Goal: Information Seeking & Learning: Learn about a topic

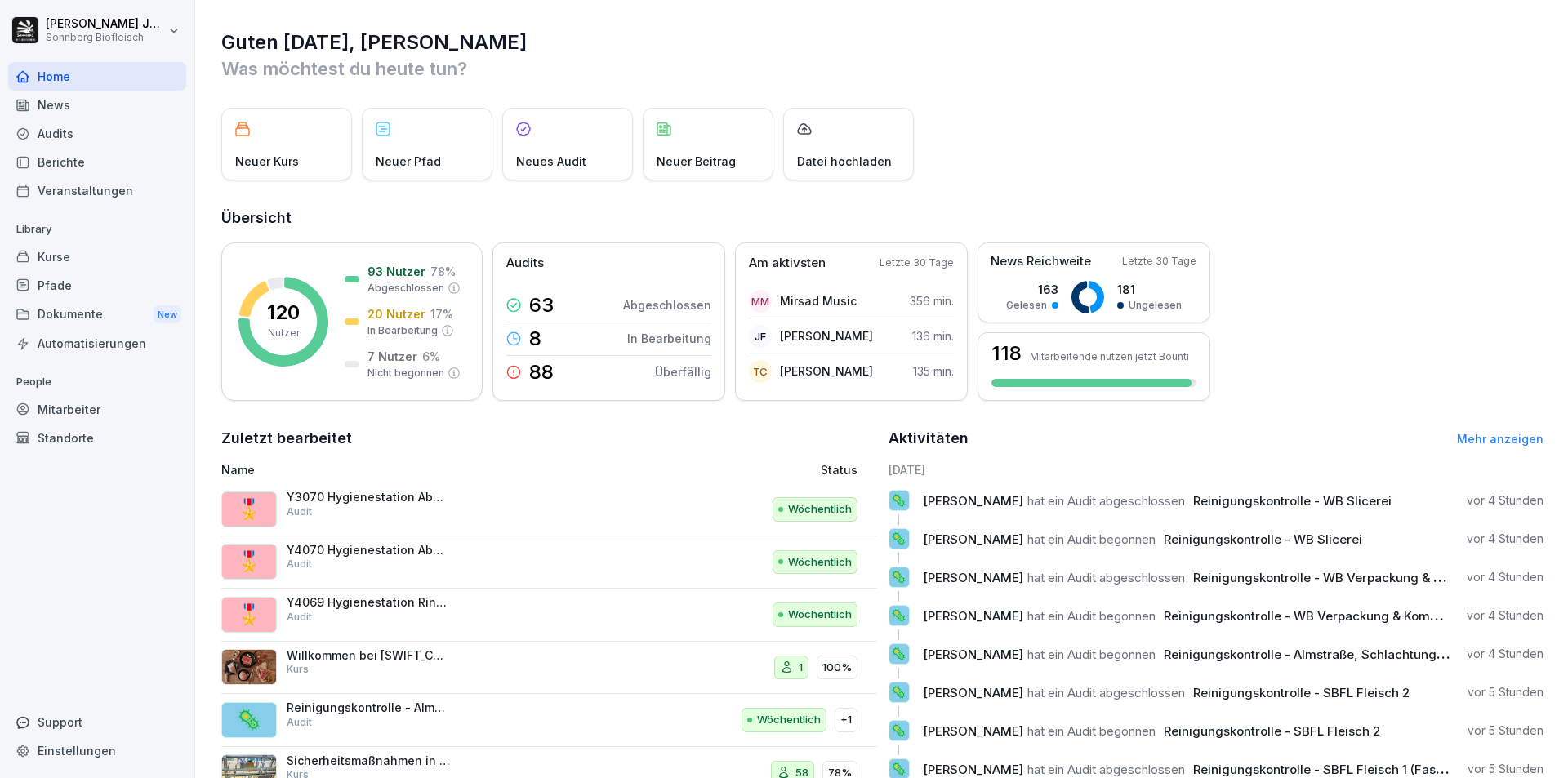
click at [61, 259] on div "Kurse" at bounding box center [98, 256] width 178 height 28
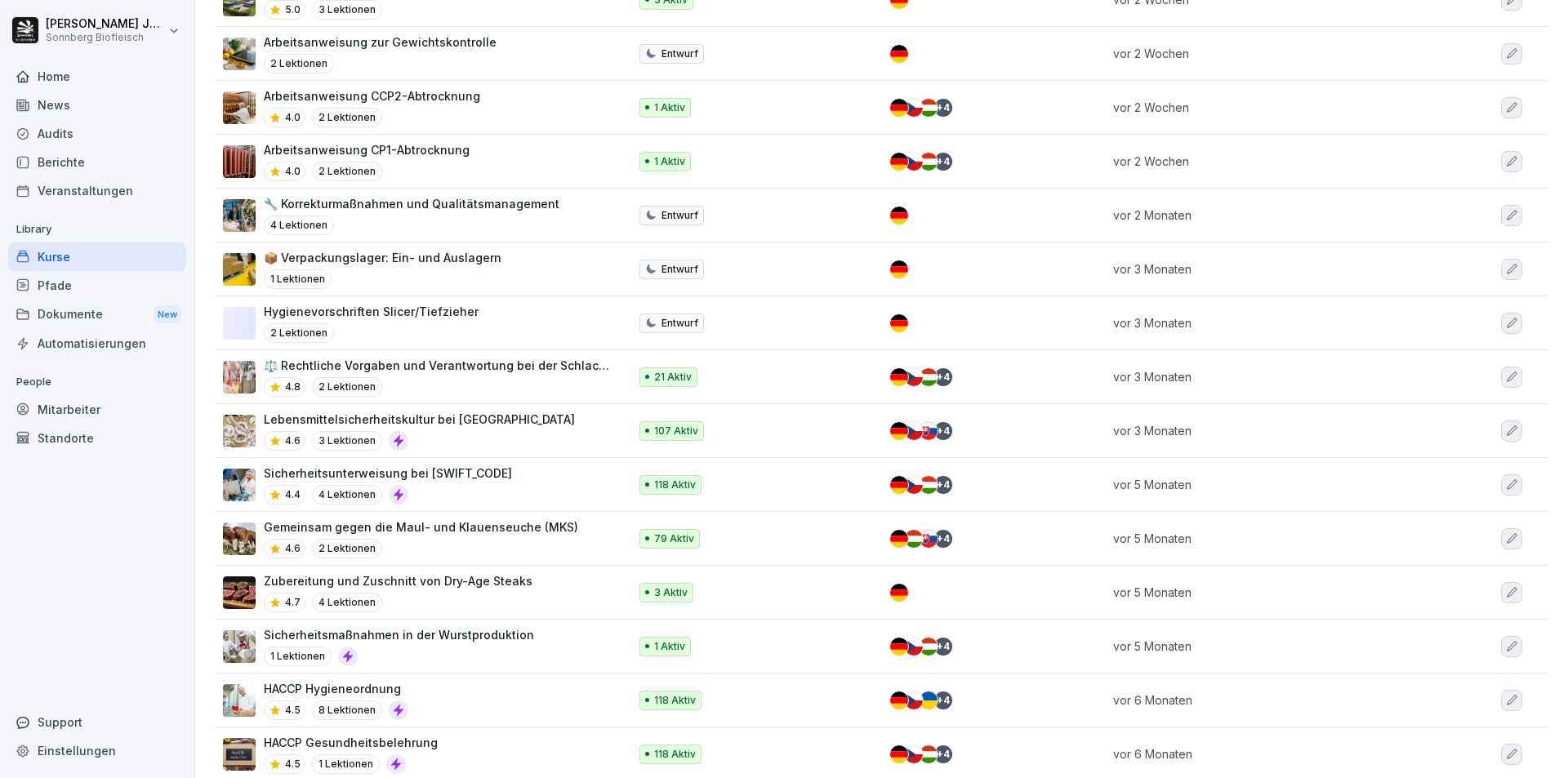
scroll to position [564, 0]
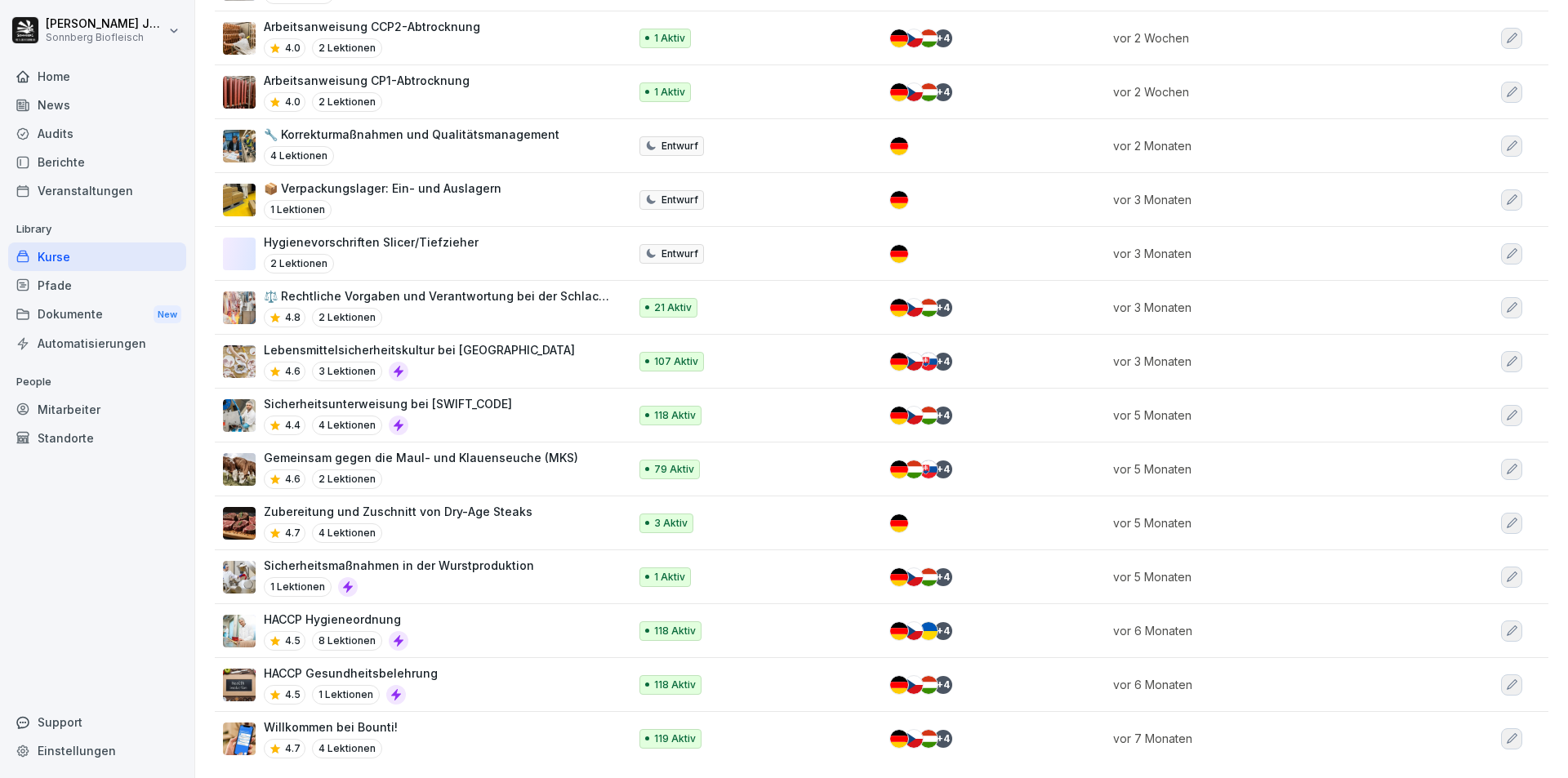
click at [519, 632] on div "HACCP Hygieneordnung 4.5 8 Lektionen" at bounding box center [417, 631] width 389 height 40
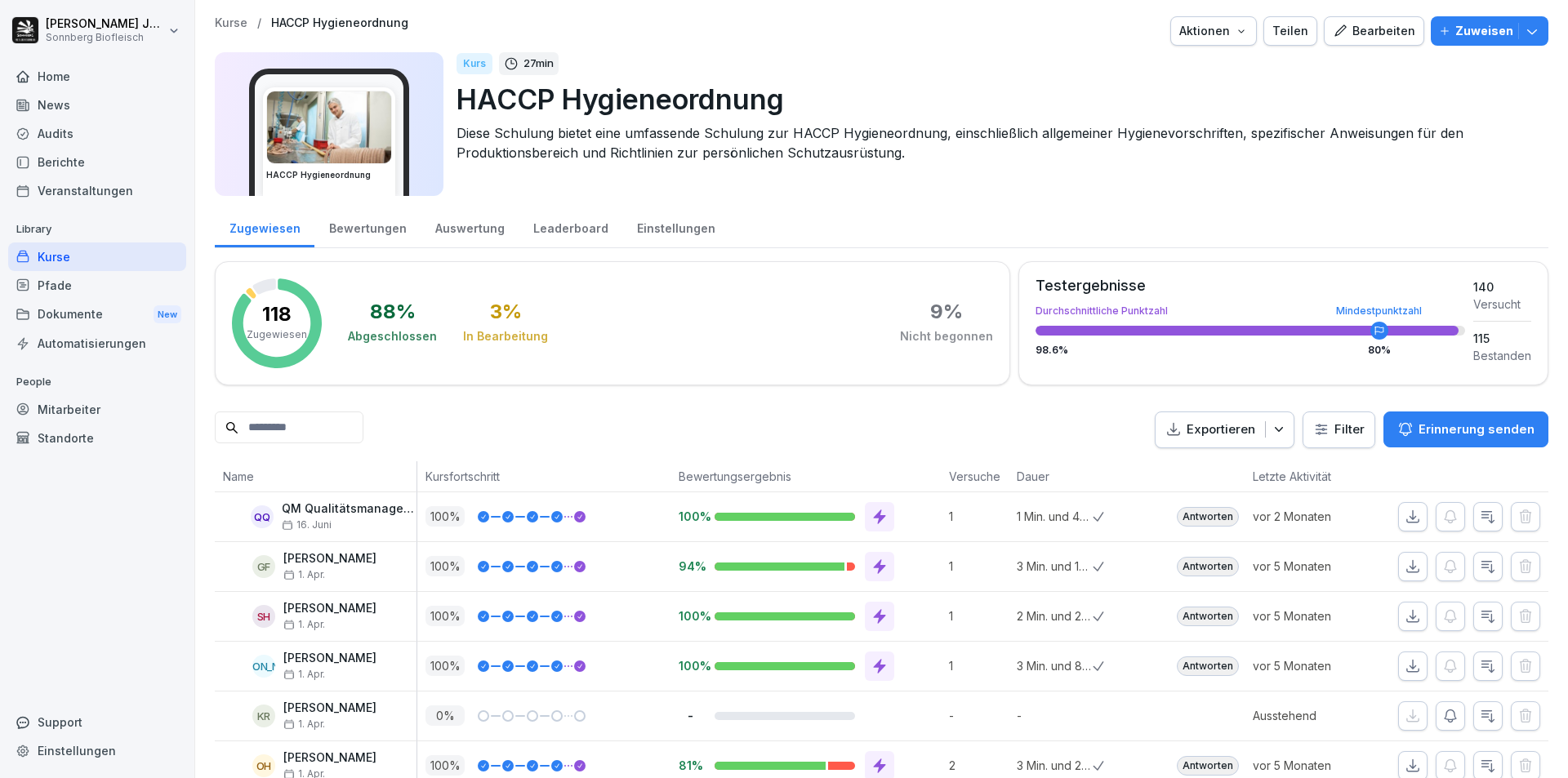
click at [1272, 433] on icon "button" at bounding box center [1278, 429] width 16 height 16
click at [1312, 427] on html "Paul Jungmann Sonnberg Biofleisch Home News Audits Berichte Veranstaltungen Lib…" at bounding box center [784, 389] width 1568 height 778
type input "*"
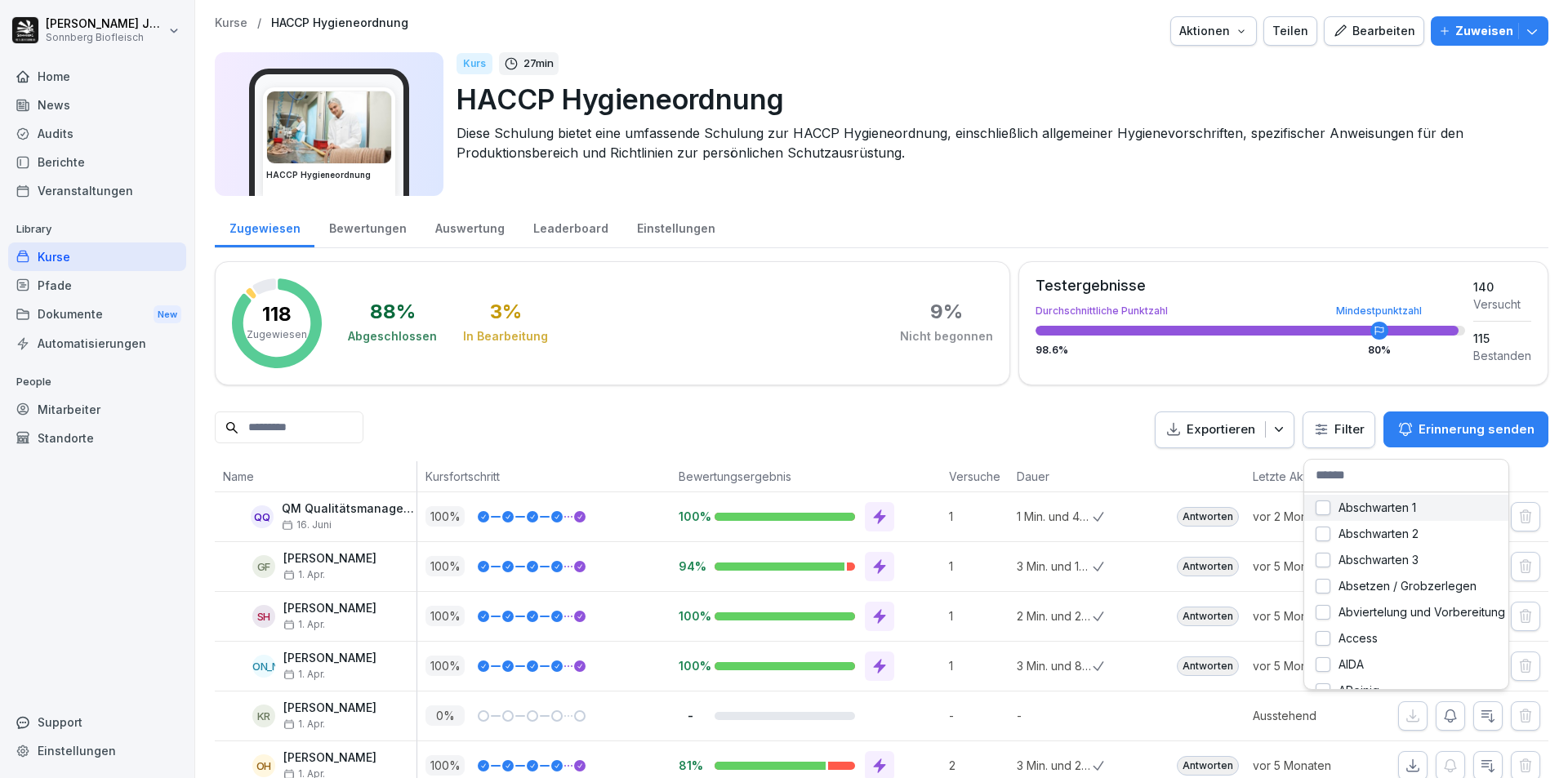
click at [1336, 424] on html "Paul Jungmann Sonnberg Biofleisch Home News Audits Berichte Veranstaltungen Lib…" at bounding box center [784, 389] width 1568 height 778
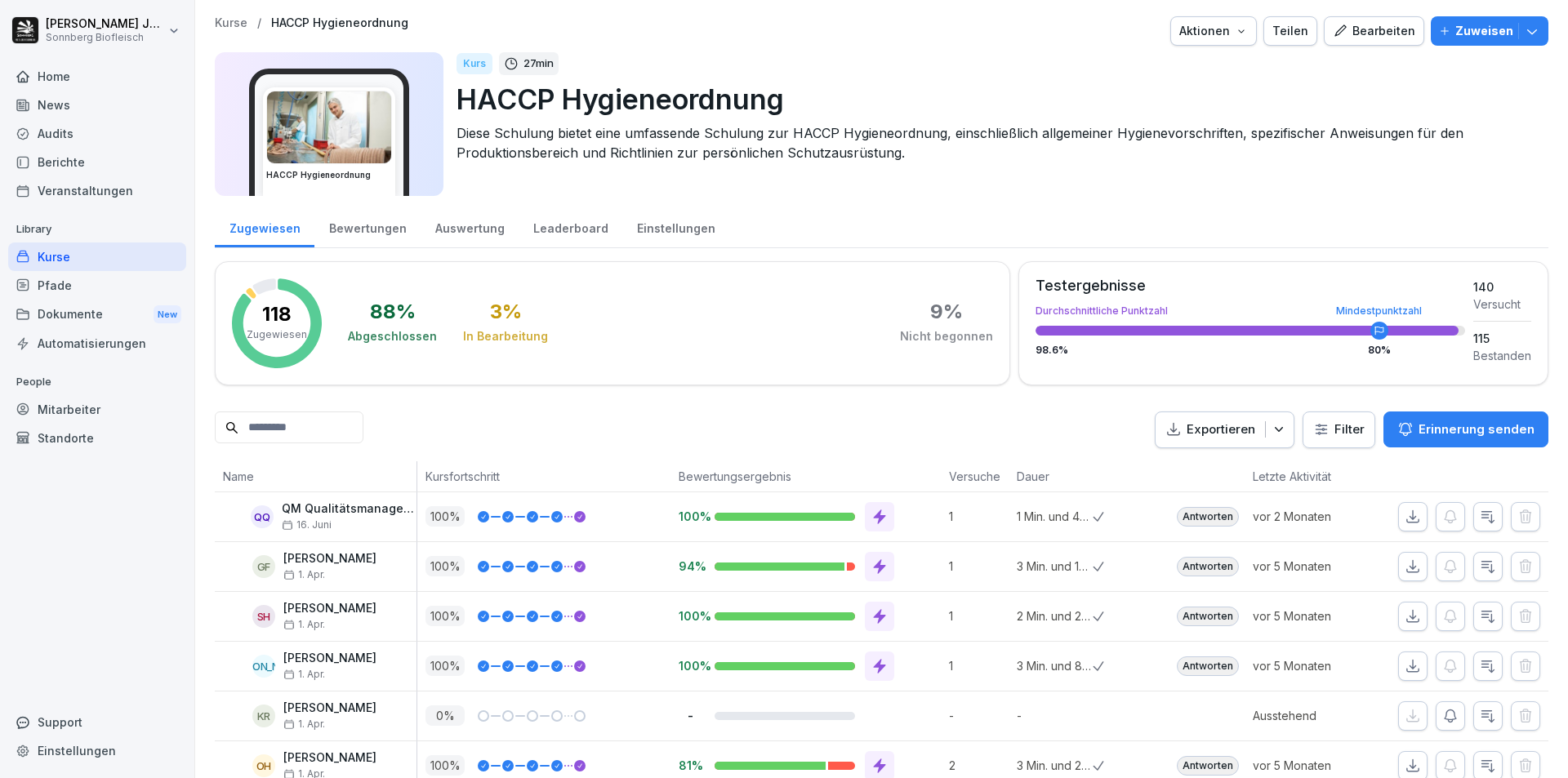
click at [1336, 432] on html "Paul Jungmann Sonnberg Biofleisch Home News Audits Berichte Veranstaltungen Lib…" at bounding box center [784, 389] width 1568 height 778
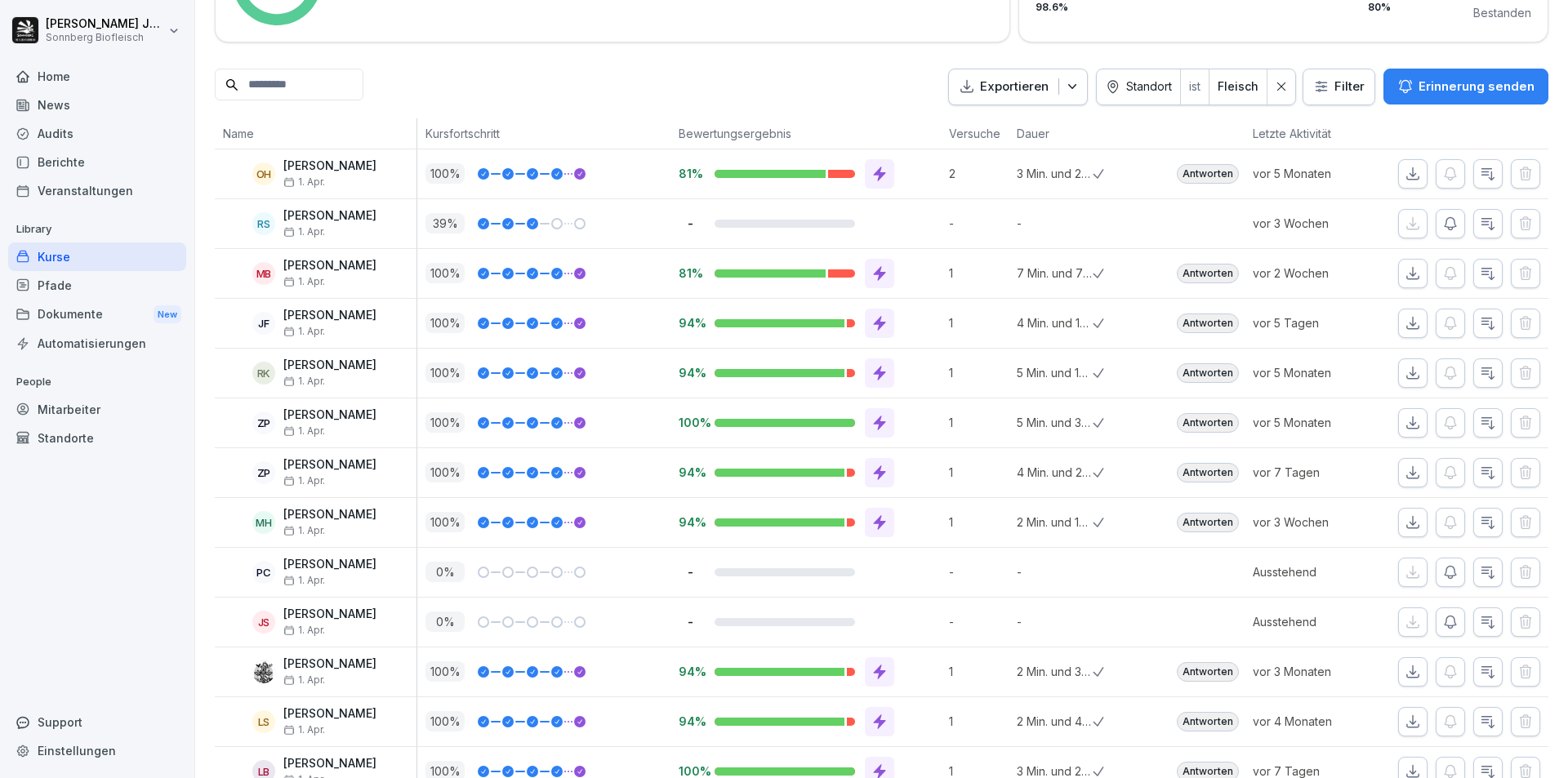
scroll to position [16, 0]
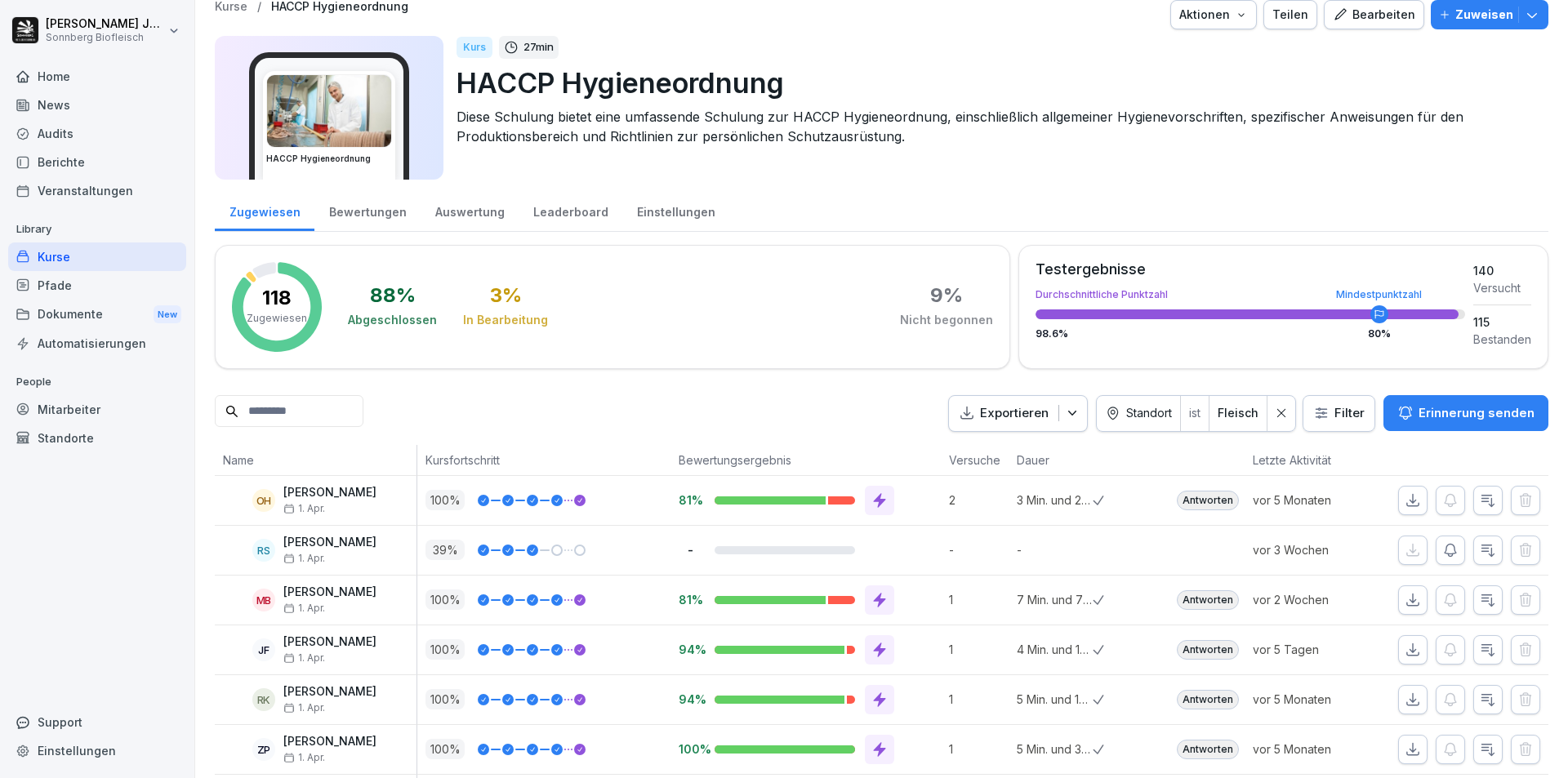
click at [1025, 419] on p "Exportieren" at bounding box center [1014, 413] width 68 height 19
click at [1017, 449] on p "Als Excel Datei exportieren" at bounding box center [998, 451] width 146 height 15
click at [76, 258] on div "Kurse" at bounding box center [98, 256] width 178 height 28
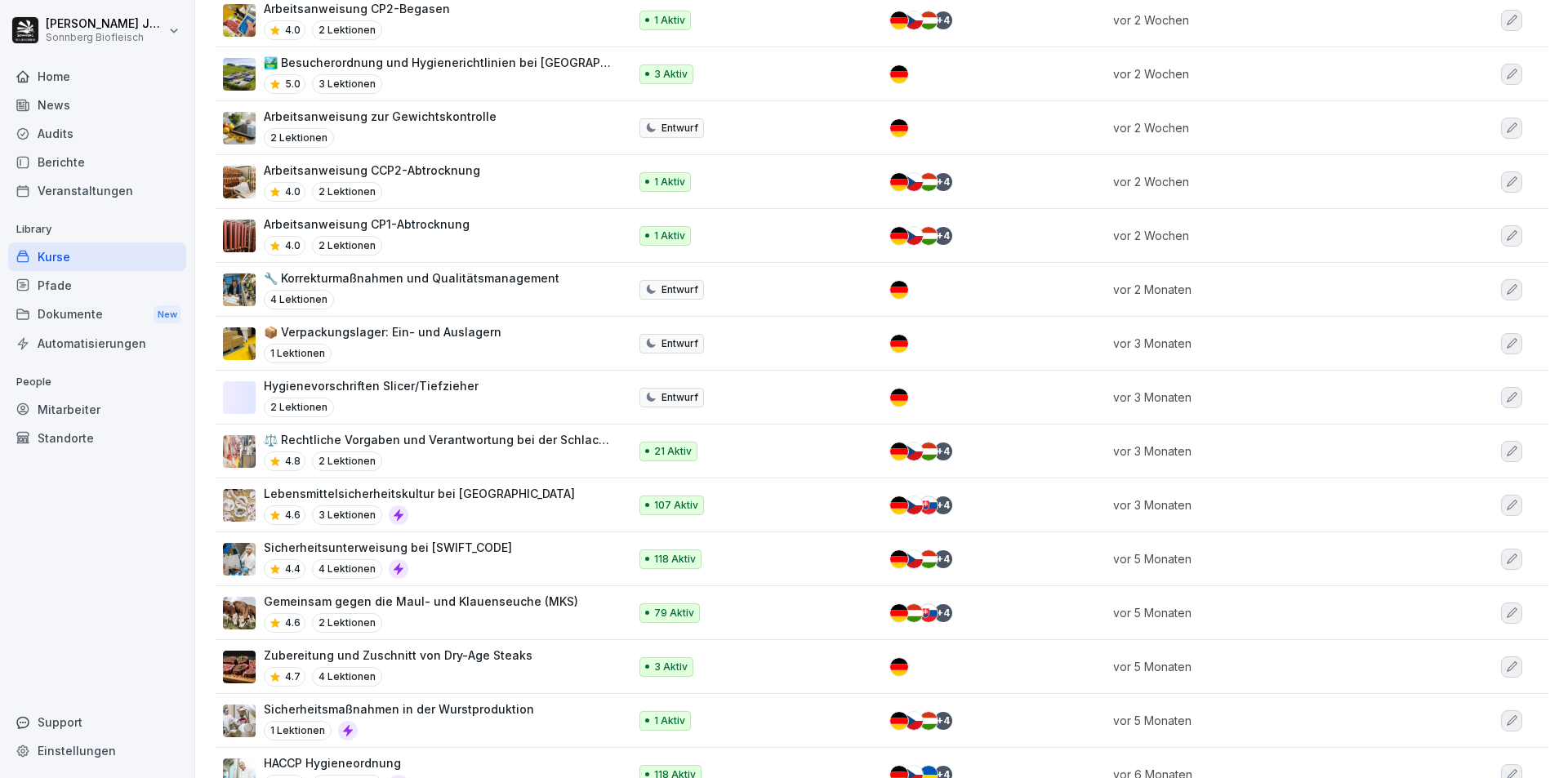
scroll to position [564, 0]
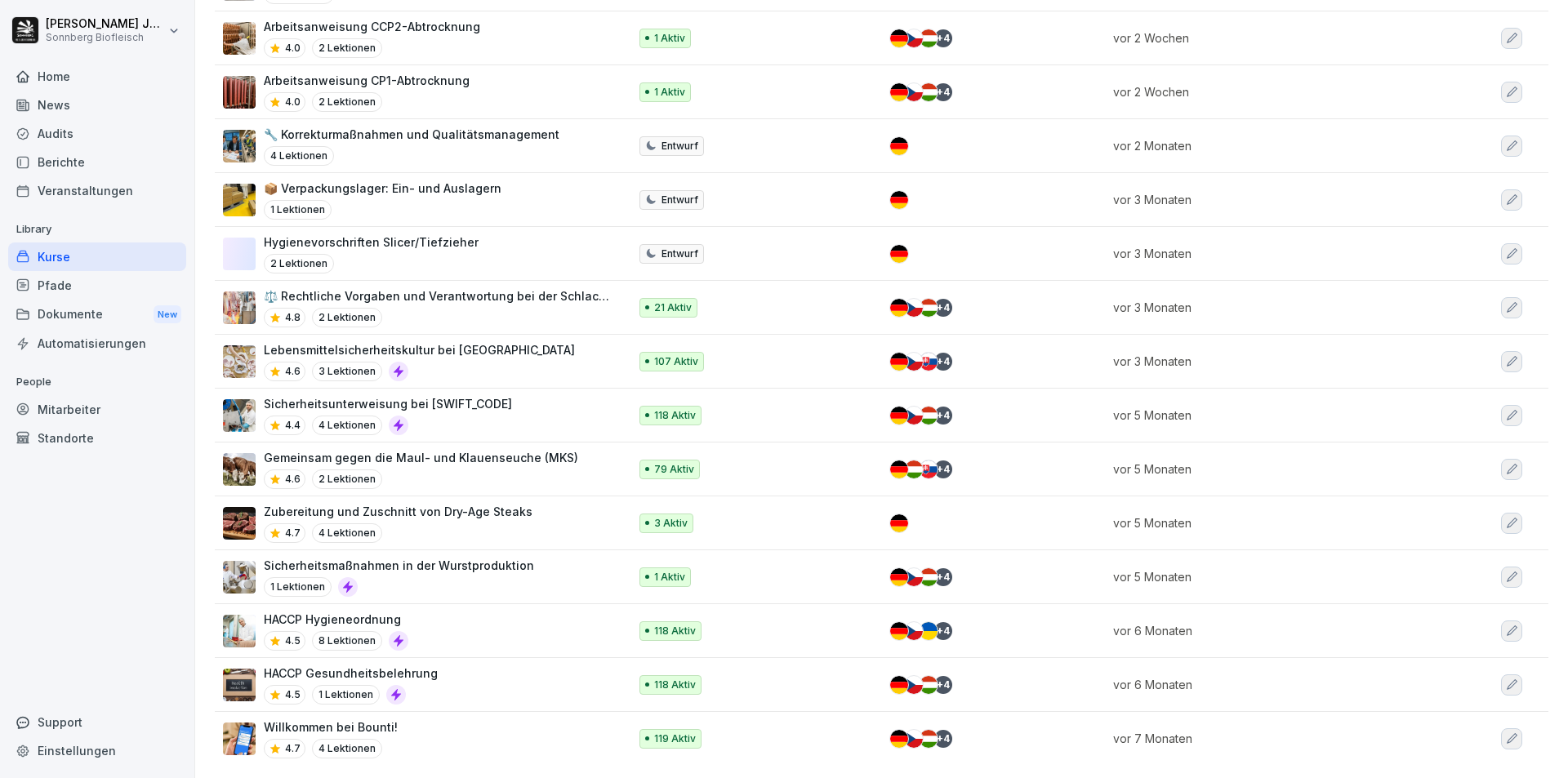
click at [427, 611] on div "HACCP Hygieneordnung 4.5 8 Lektionen" at bounding box center [417, 631] width 389 height 40
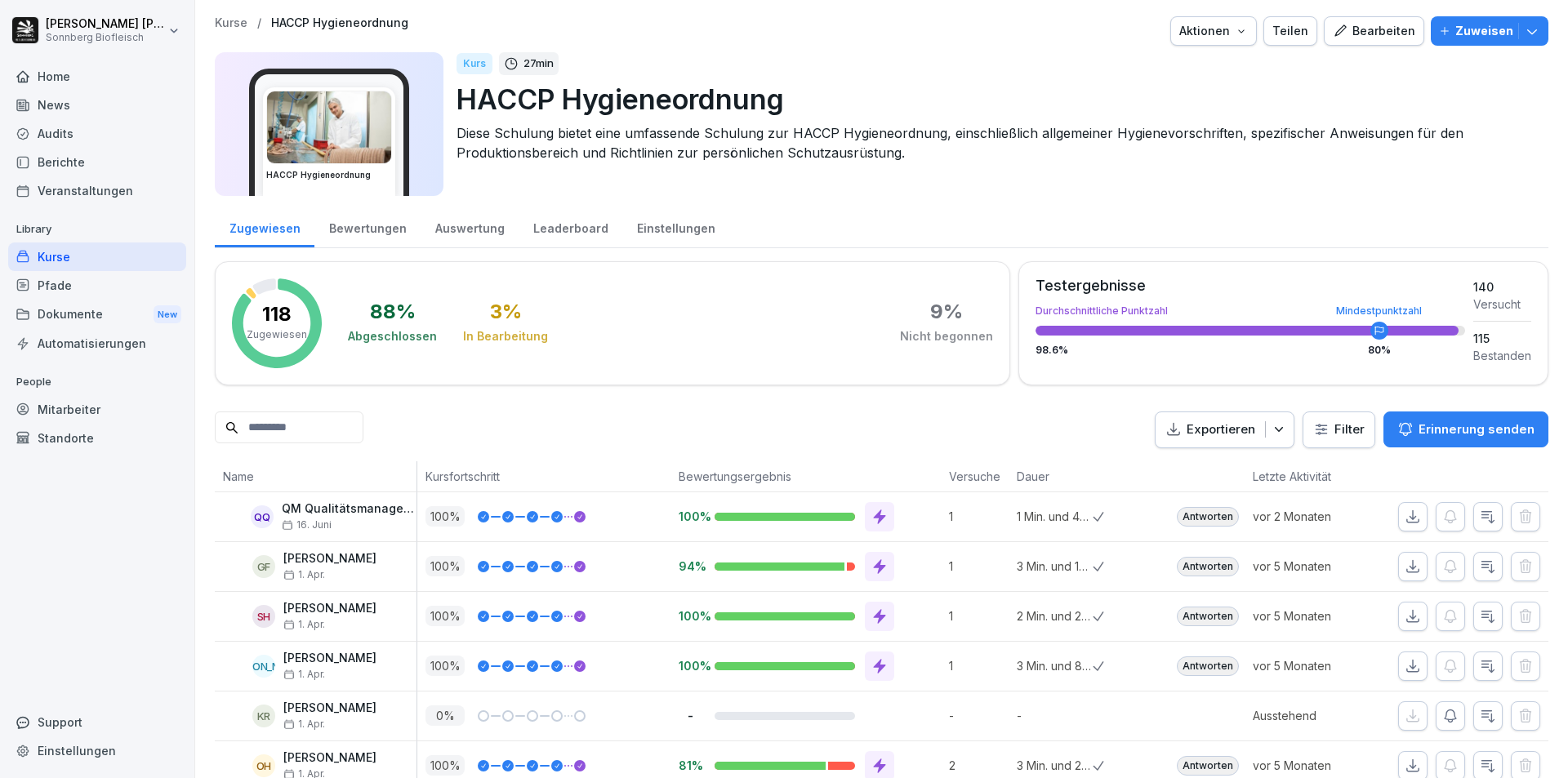
click at [1357, 27] on div "Bearbeiten" at bounding box center [1374, 31] width 82 height 18
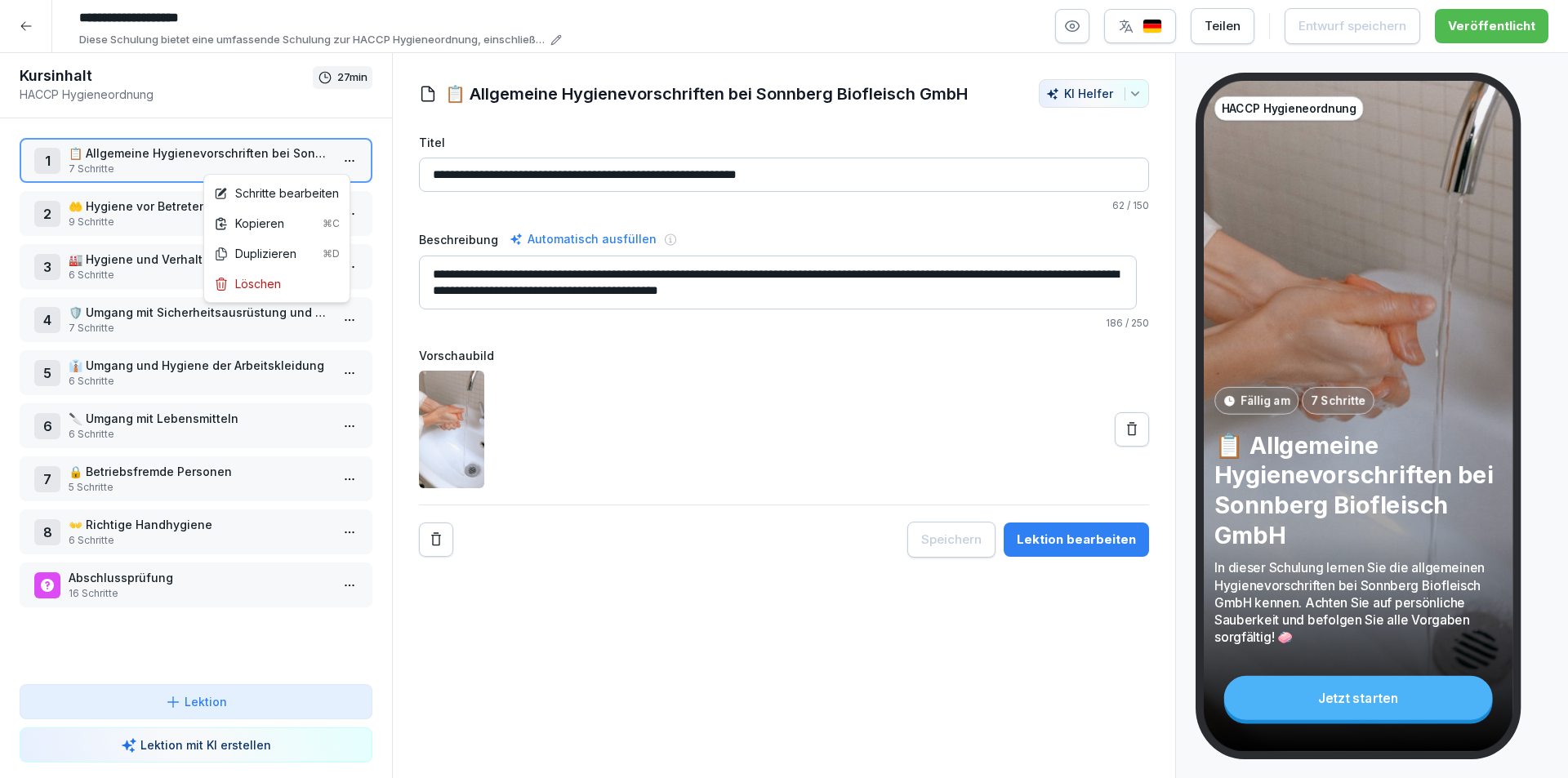
click at [339, 154] on html "**********" at bounding box center [784, 389] width 1568 height 778
click at [1360, 698] on div "Jetzt starten" at bounding box center [1358, 698] width 269 height 45
click at [335, 157] on html "**********" at bounding box center [784, 389] width 1568 height 778
click at [313, 187] on div "Schritte bearbeiten" at bounding box center [276, 193] width 125 height 17
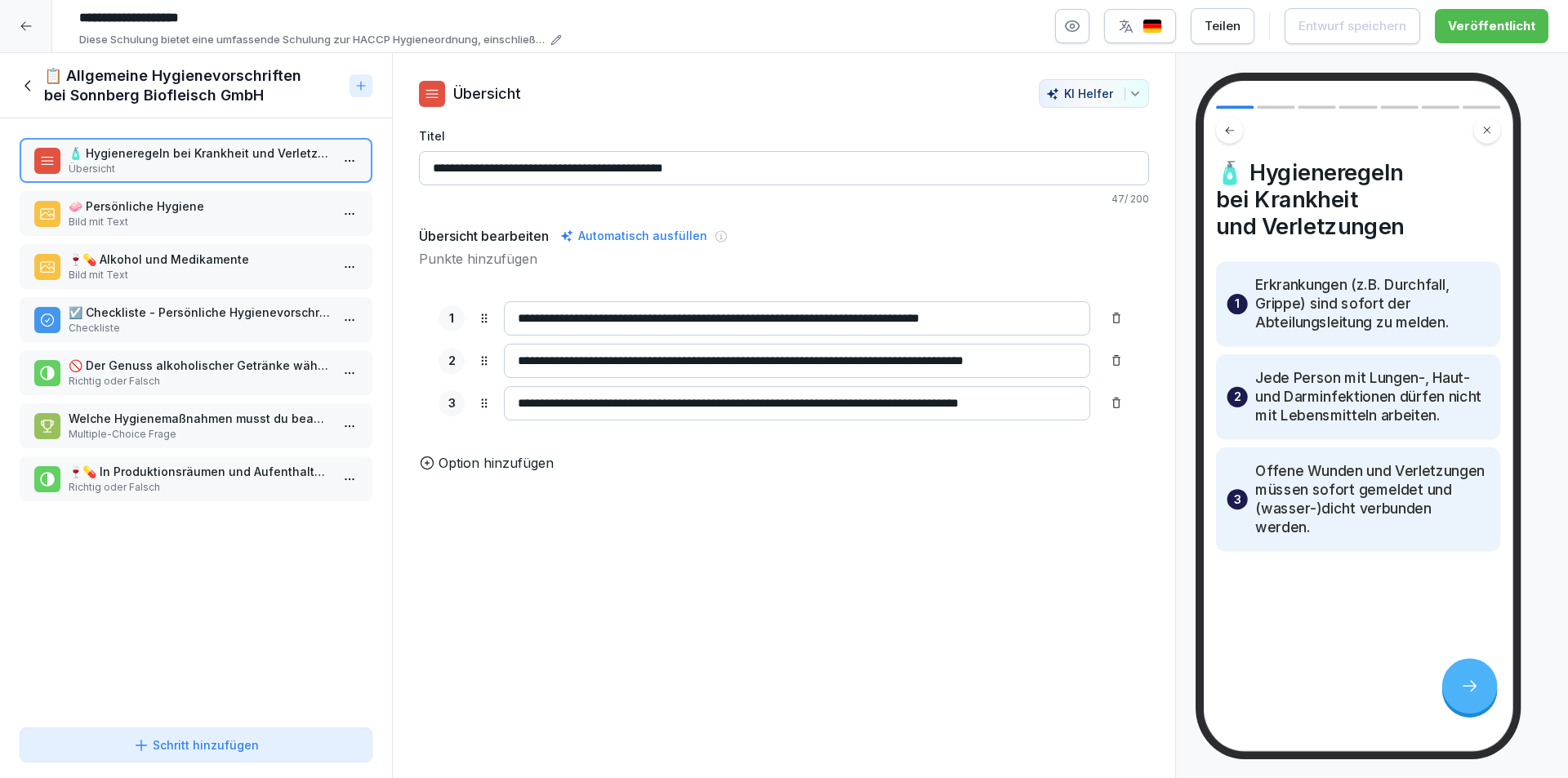
click at [304, 207] on p "🧼 Persönliche Hygiene" at bounding box center [199, 206] width 261 height 17
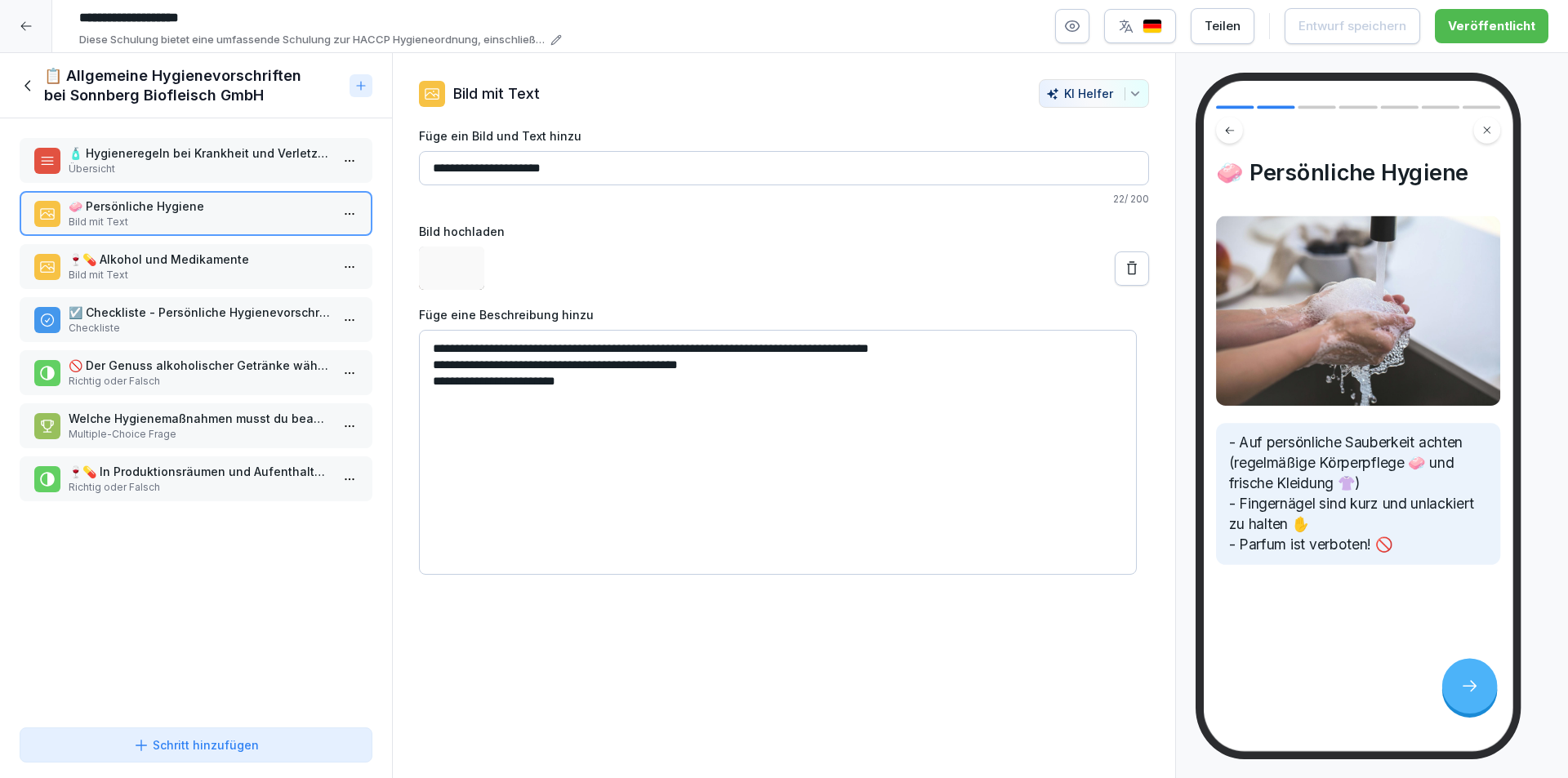
click at [284, 259] on p "🍷💊 Alkohol und Medikamente" at bounding box center [199, 259] width 261 height 17
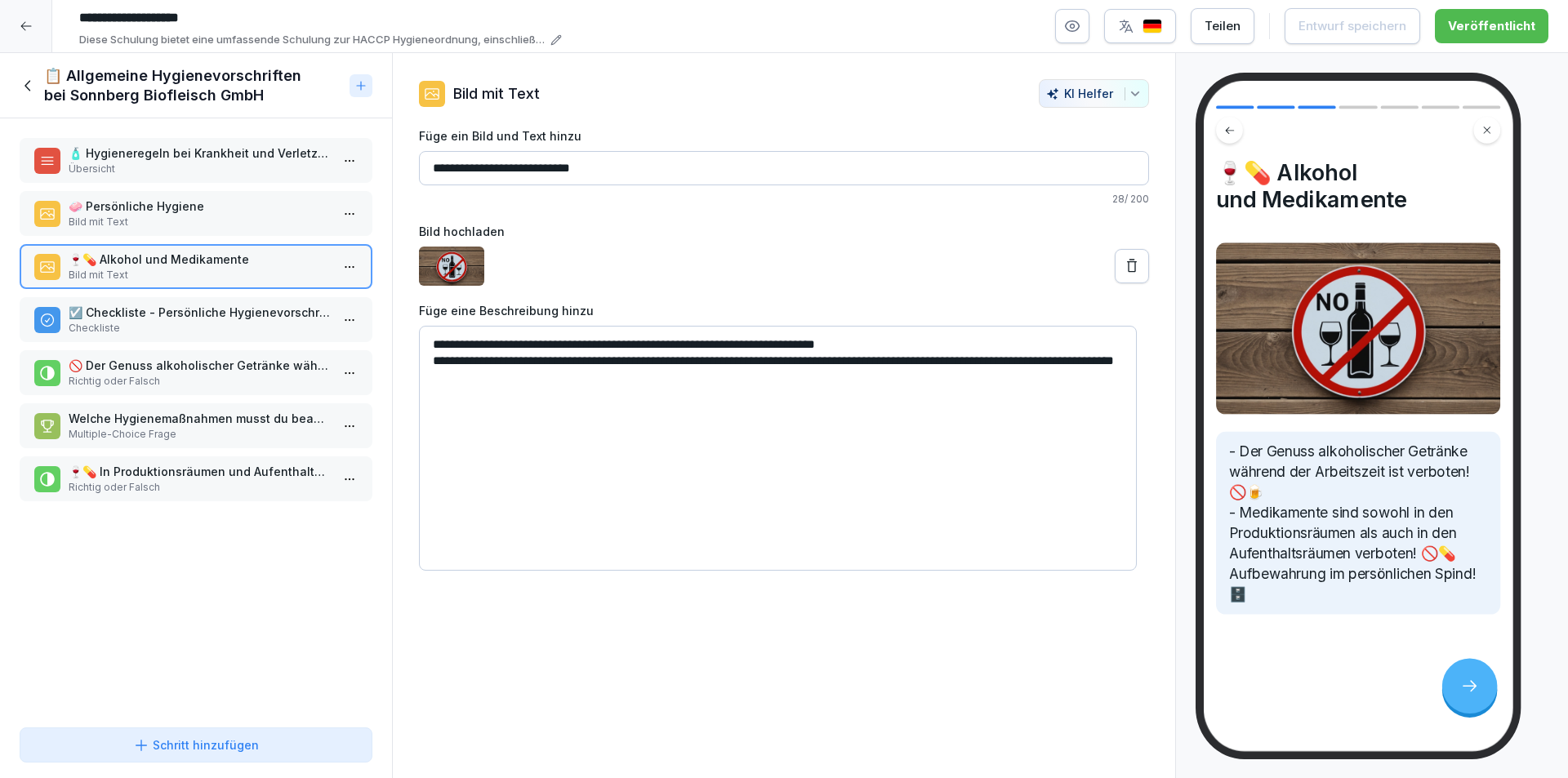
click at [258, 322] on p "Checkliste" at bounding box center [199, 328] width 261 height 15
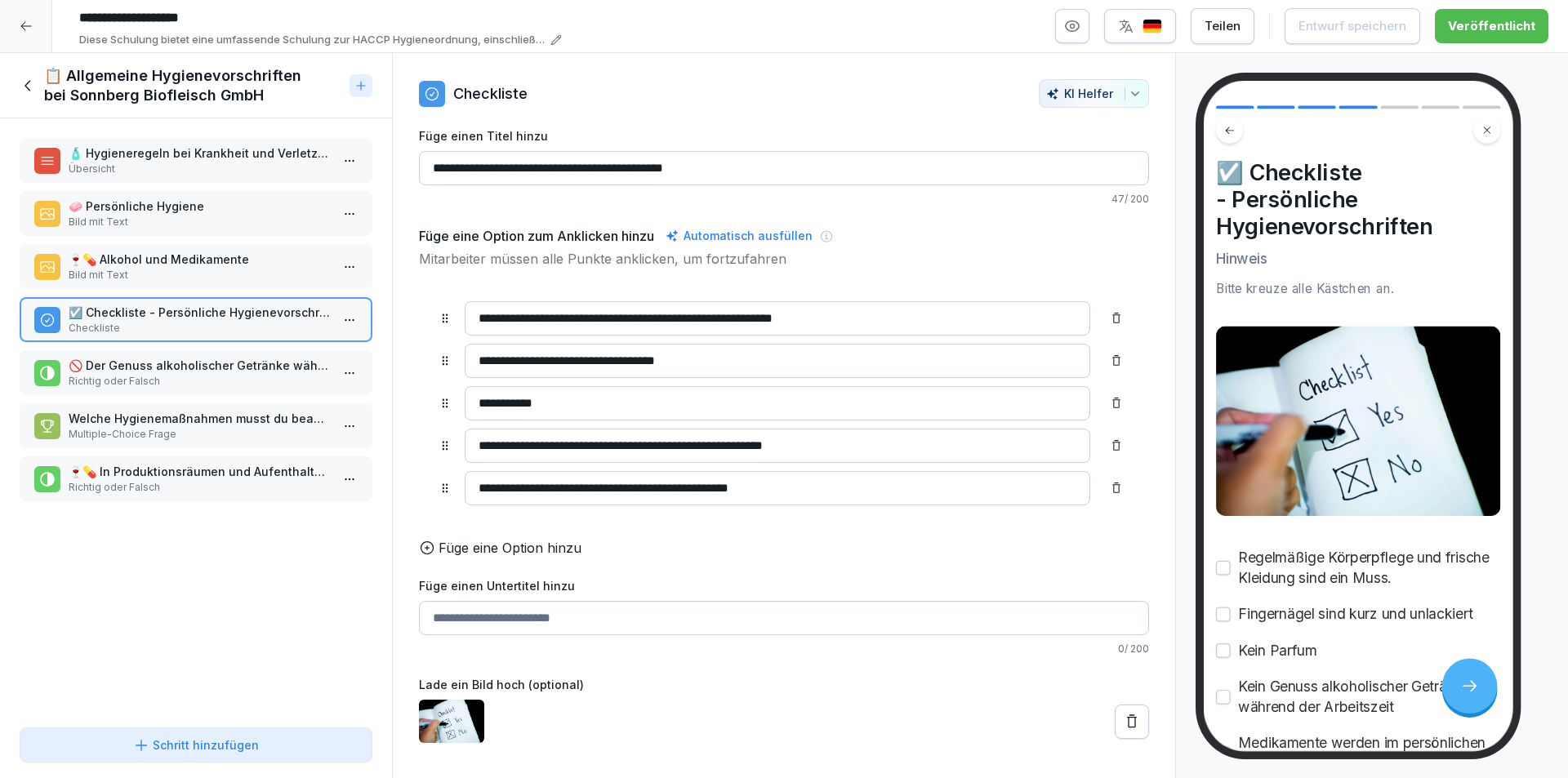
click at [246, 360] on p "🚫 Der Genuss alkoholischer Getränke während der Arbeitszeit ist erlaubt." at bounding box center [199, 365] width 261 height 17
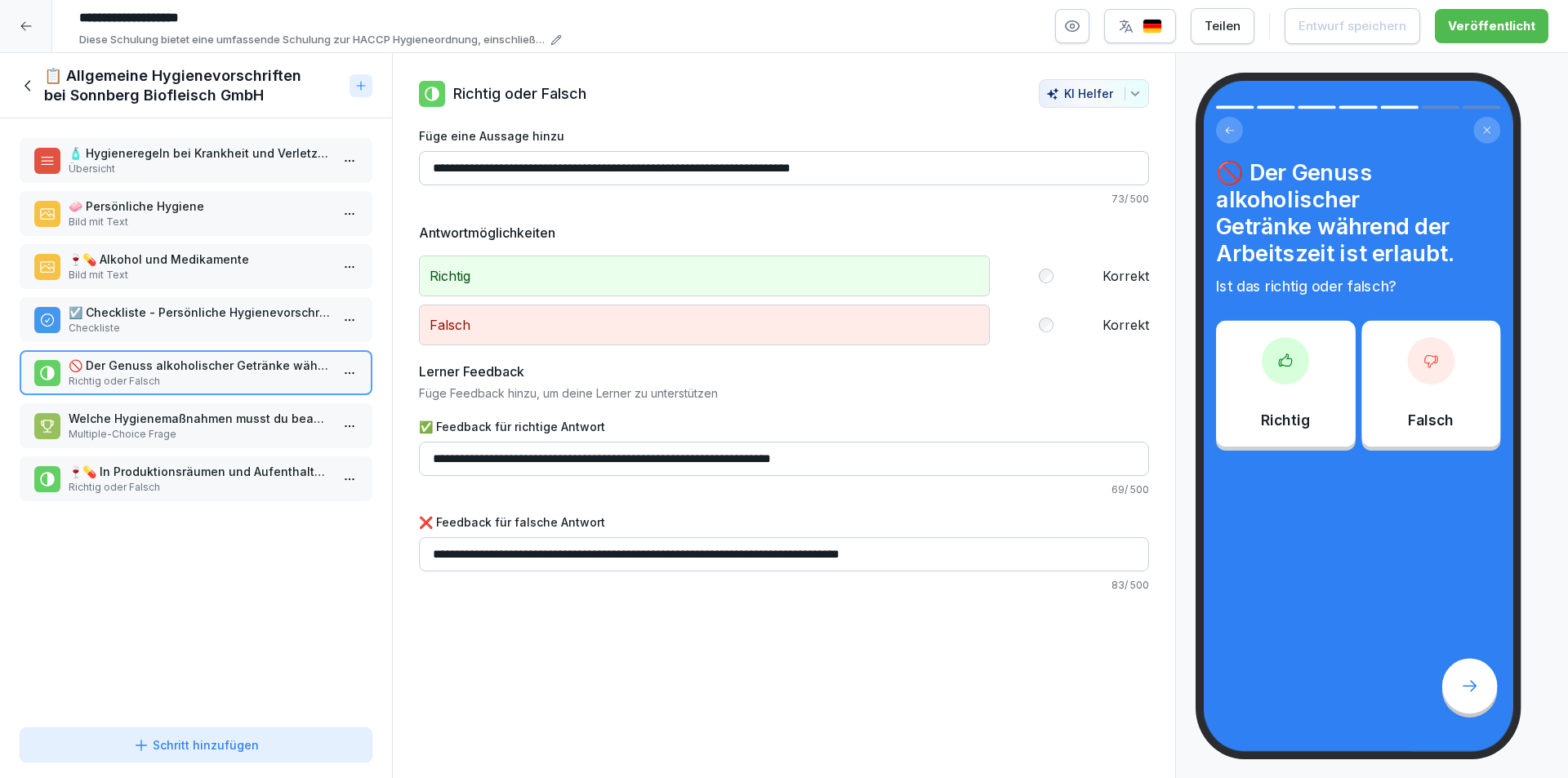
click at [243, 425] on p "Welche Hygienemaßnahmen musst du beachten?" at bounding box center [199, 419] width 261 height 17
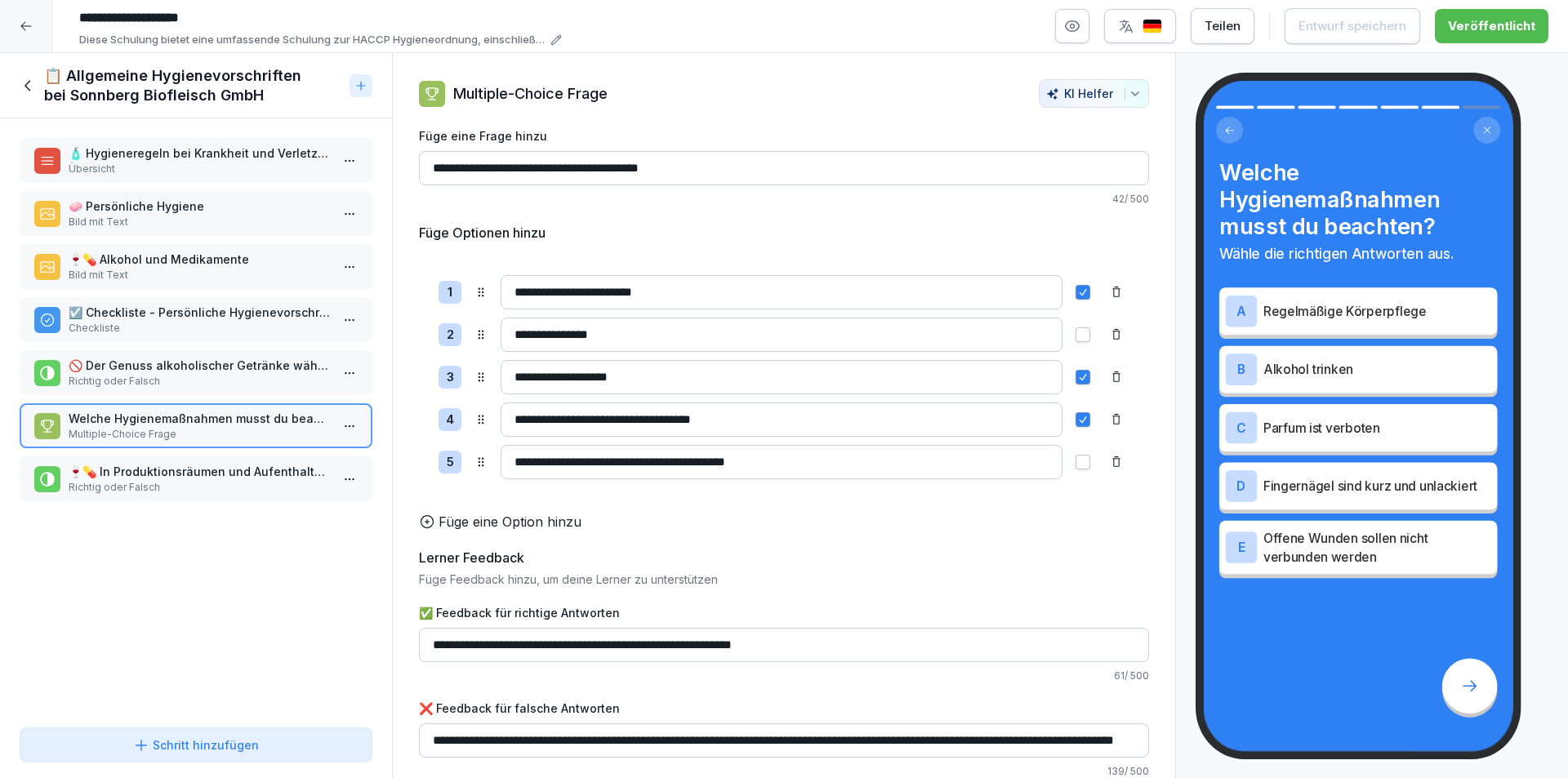
click at [235, 478] on p "🍷💊 In Produktionsräumen und Aufenthaltsräumen sind Medikamente und der Genuss v…" at bounding box center [199, 472] width 261 height 17
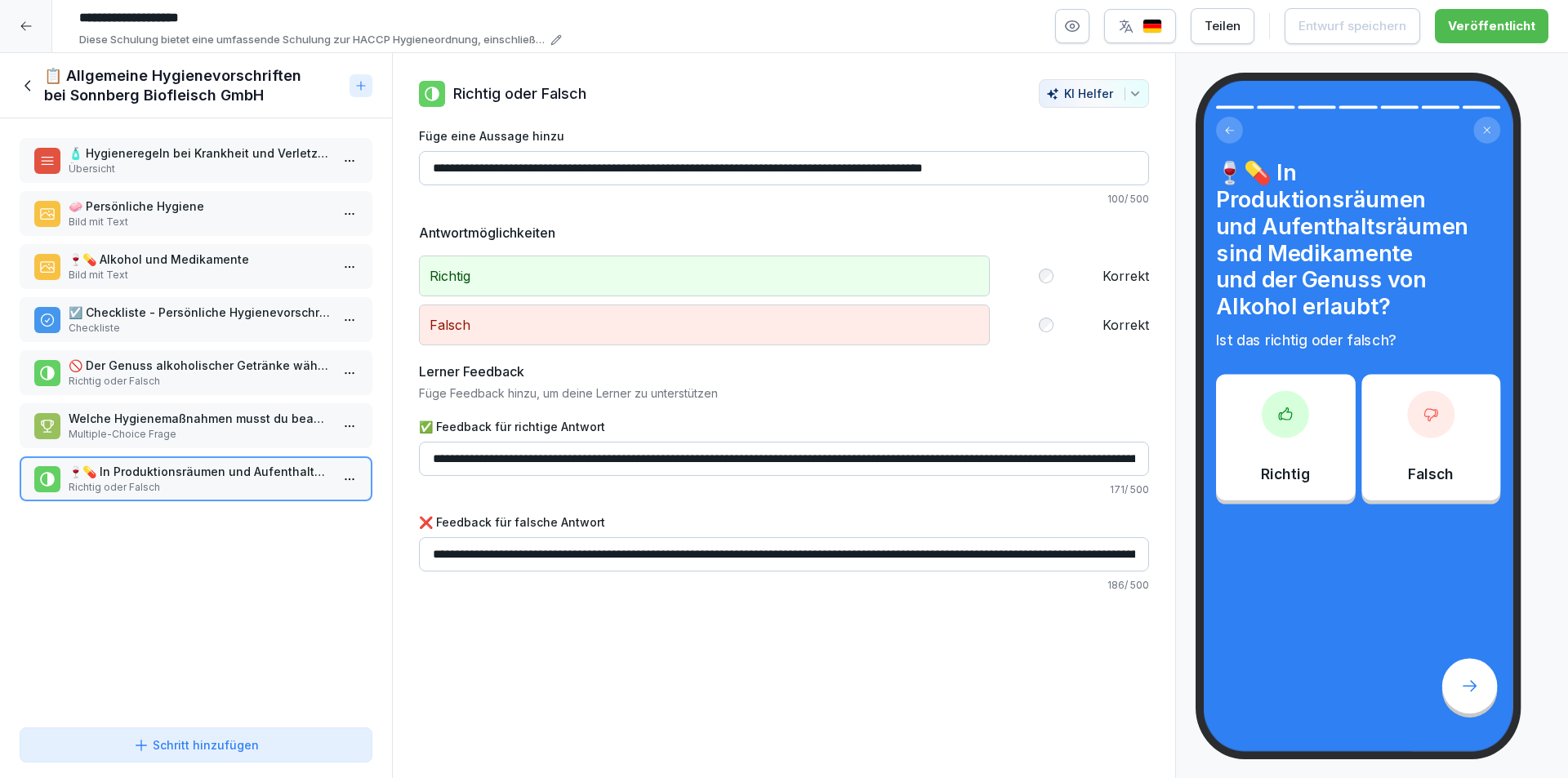
click at [25, 80] on icon at bounding box center [28, 86] width 18 height 18
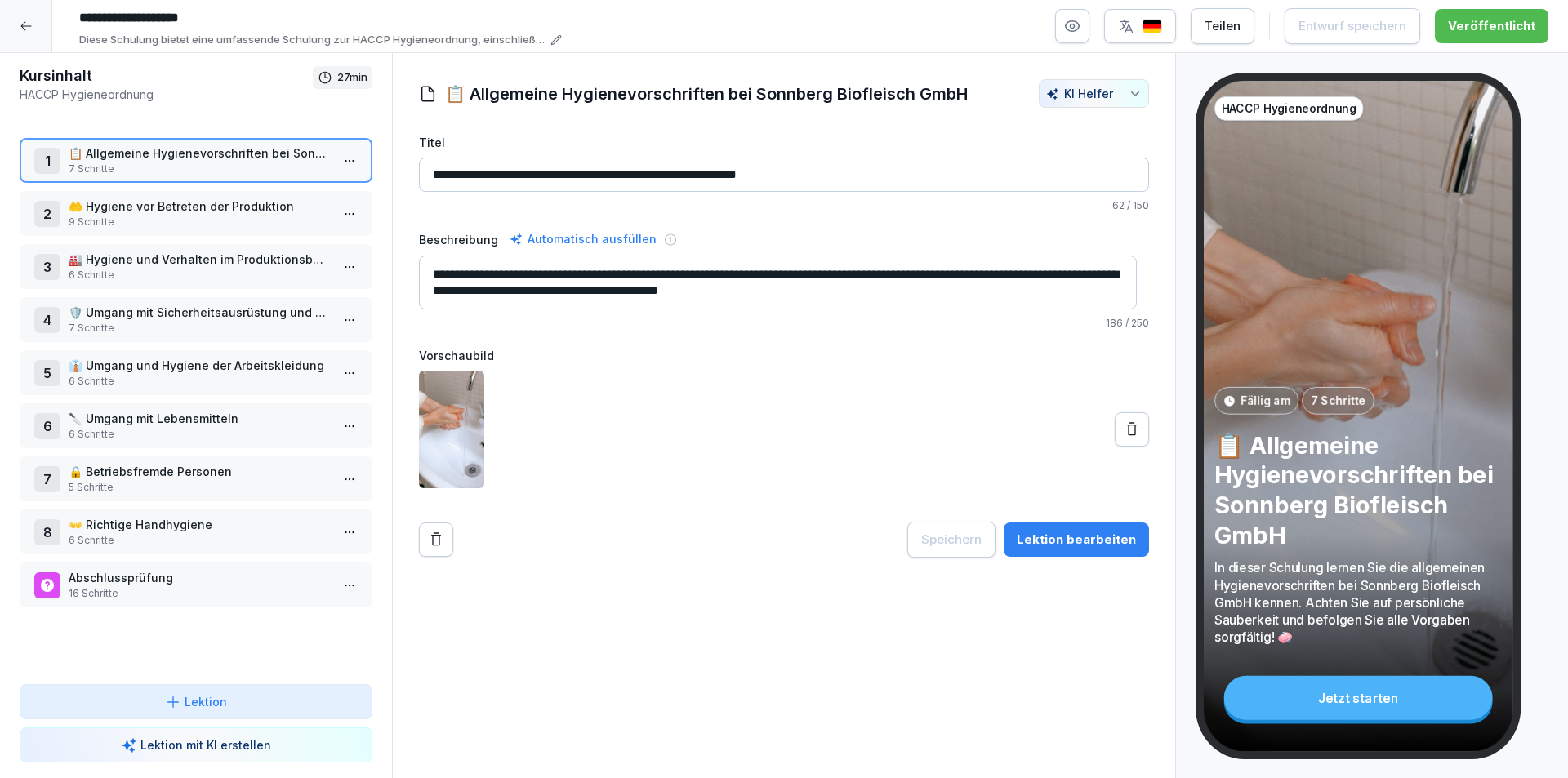
click at [270, 208] on p "🤲 Hygiene vor Betreten der Produktion" at bounding box center [199, 206] width 261 height 17
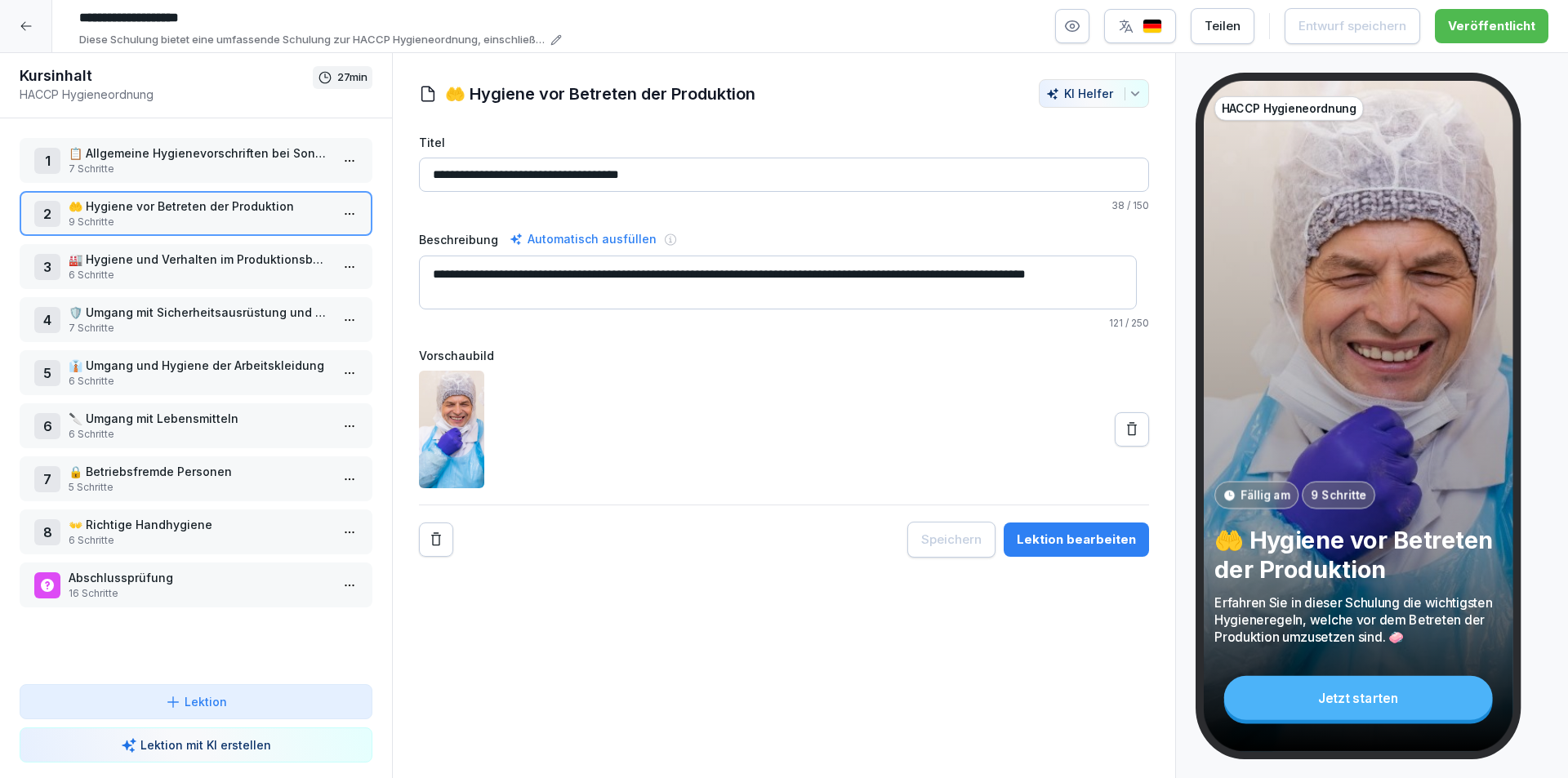
click at [342, 213] on html "**********" at bounding box center [784, 389] width 1568 height 778
click at [314, 251] on div "Schritte bearbeiten" at bounding box center [276, 246] width 125 height 17
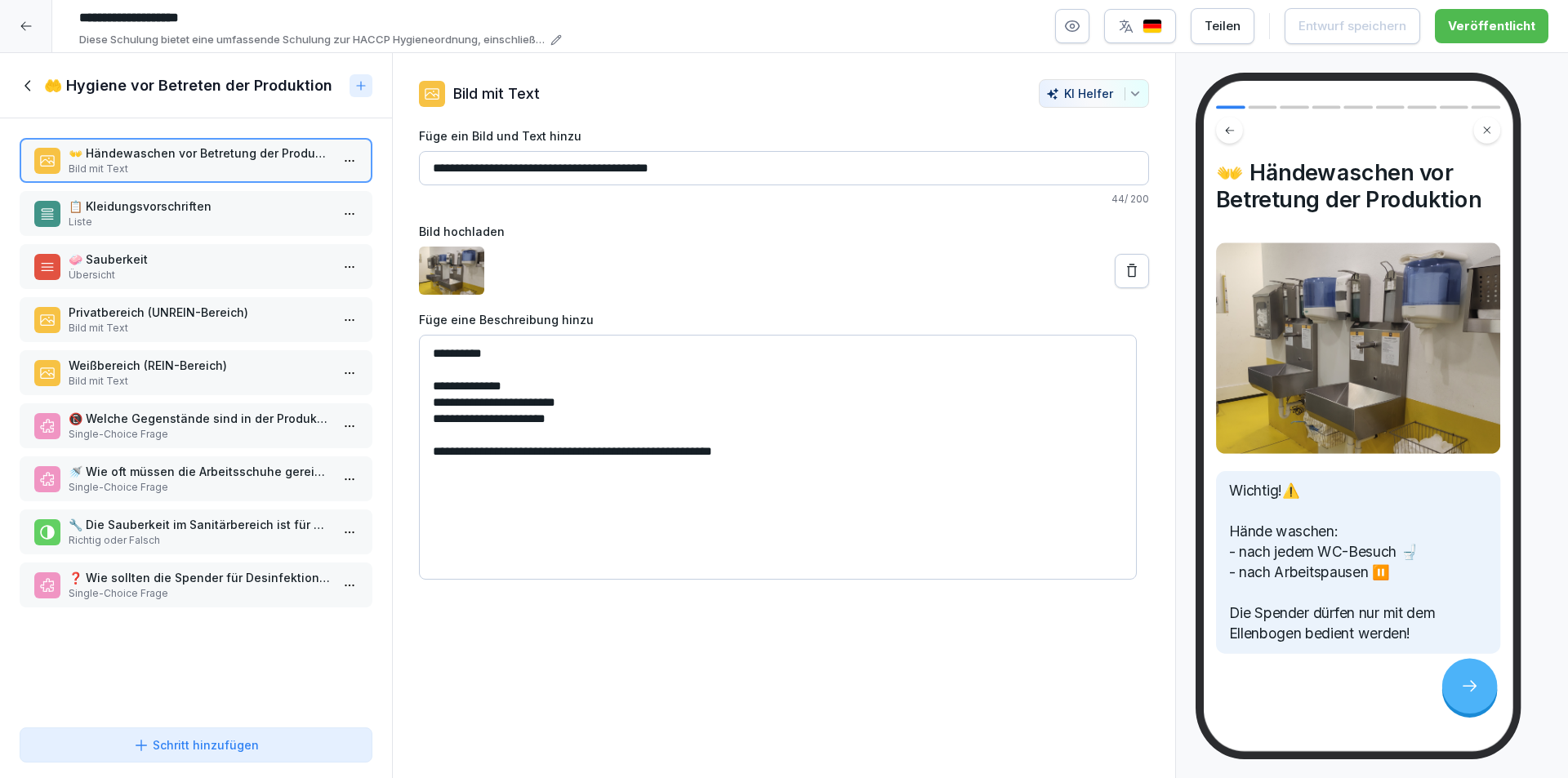
click at [252, 206] on p "📋 Kleidungsvorschriften" at bounding box center [199, 206] width 261 height 17
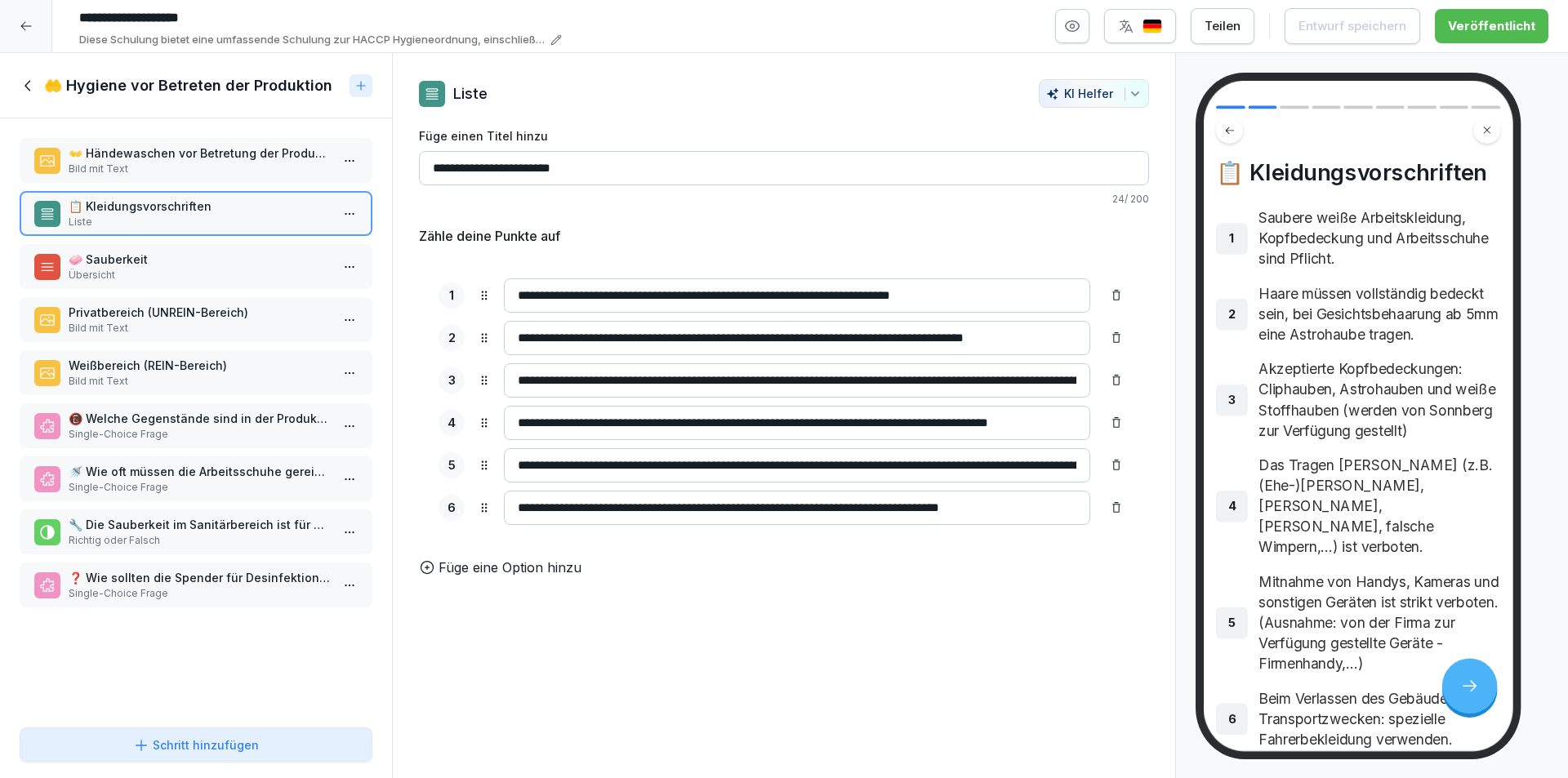
click at [247, 266] on p "🧼 Sauberkeit" at bounding box center [199, 259] width 261 height 17
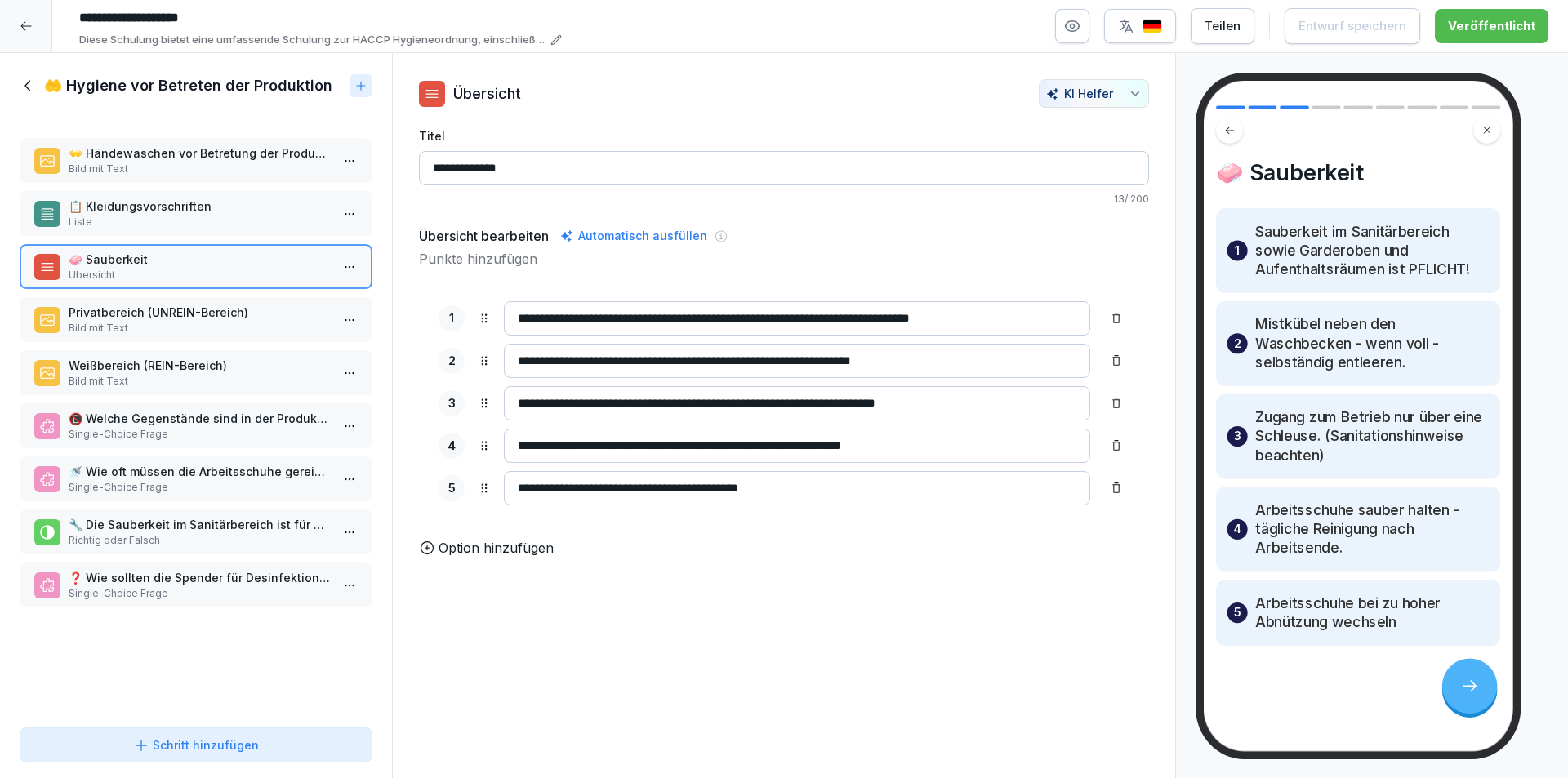
click at [259, 315] on p "Privatbereich (UNREIN-Bereich)" at bounding box center [199, 312] width 261 height 17
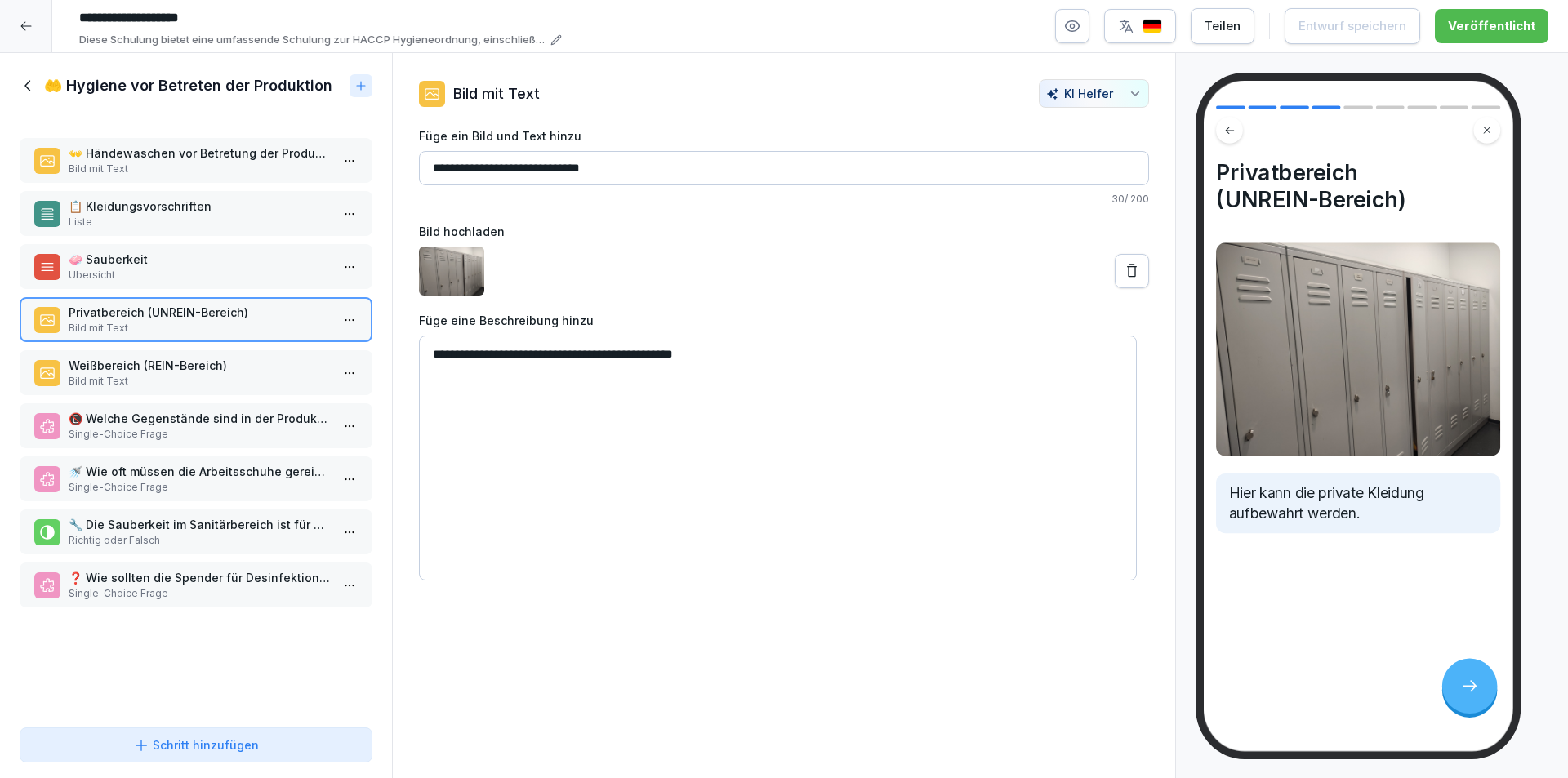
click at [255, 369] on p "Weißbereich (REIN-Bereich)" at bounding box center [199, 365] width 261 height 17
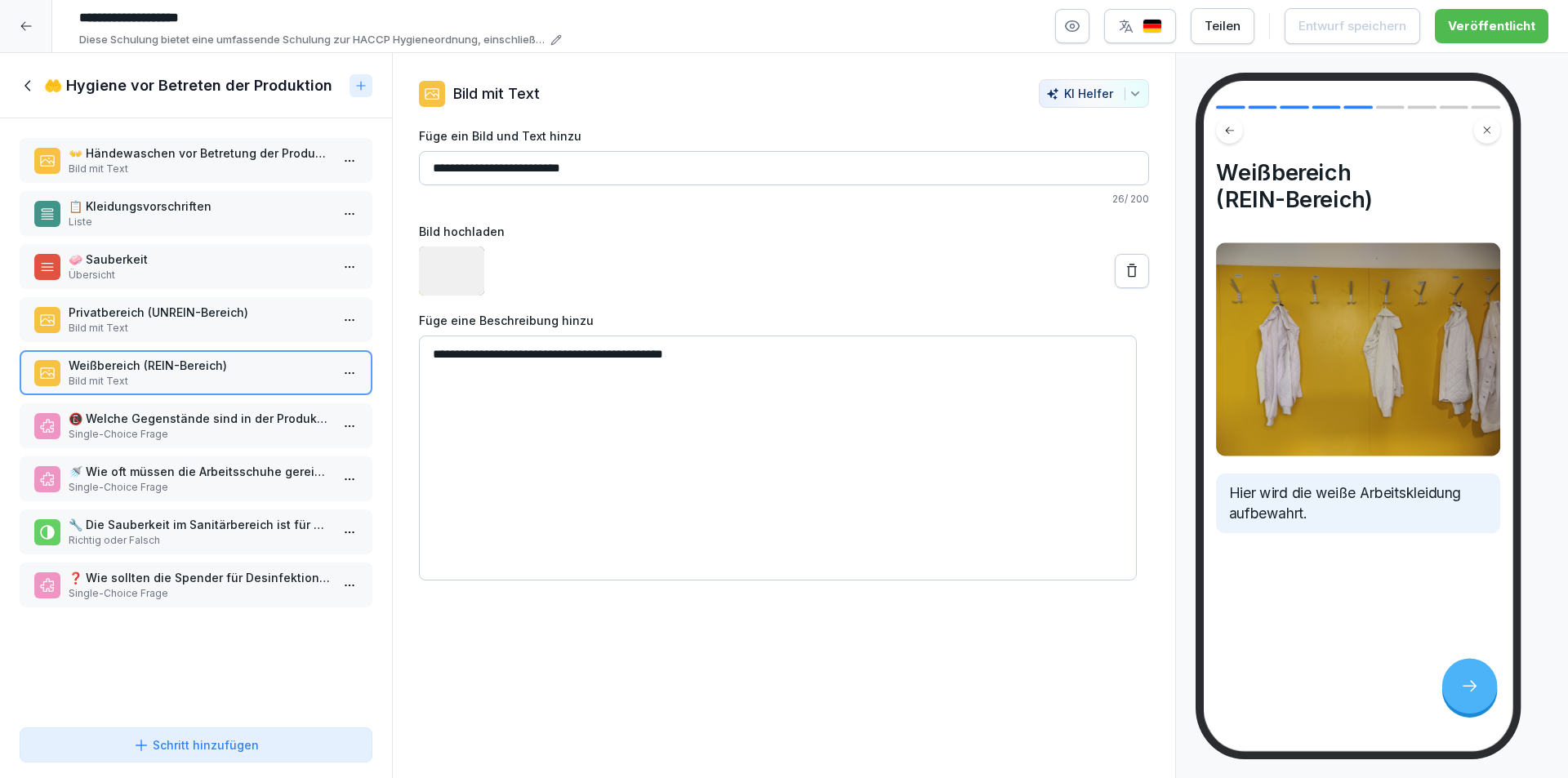
click at [252, 426] on p "📵 Welche Gegenstände sind in der Produktion verboten?" at bounding box center [199, 419] width 261 height 17
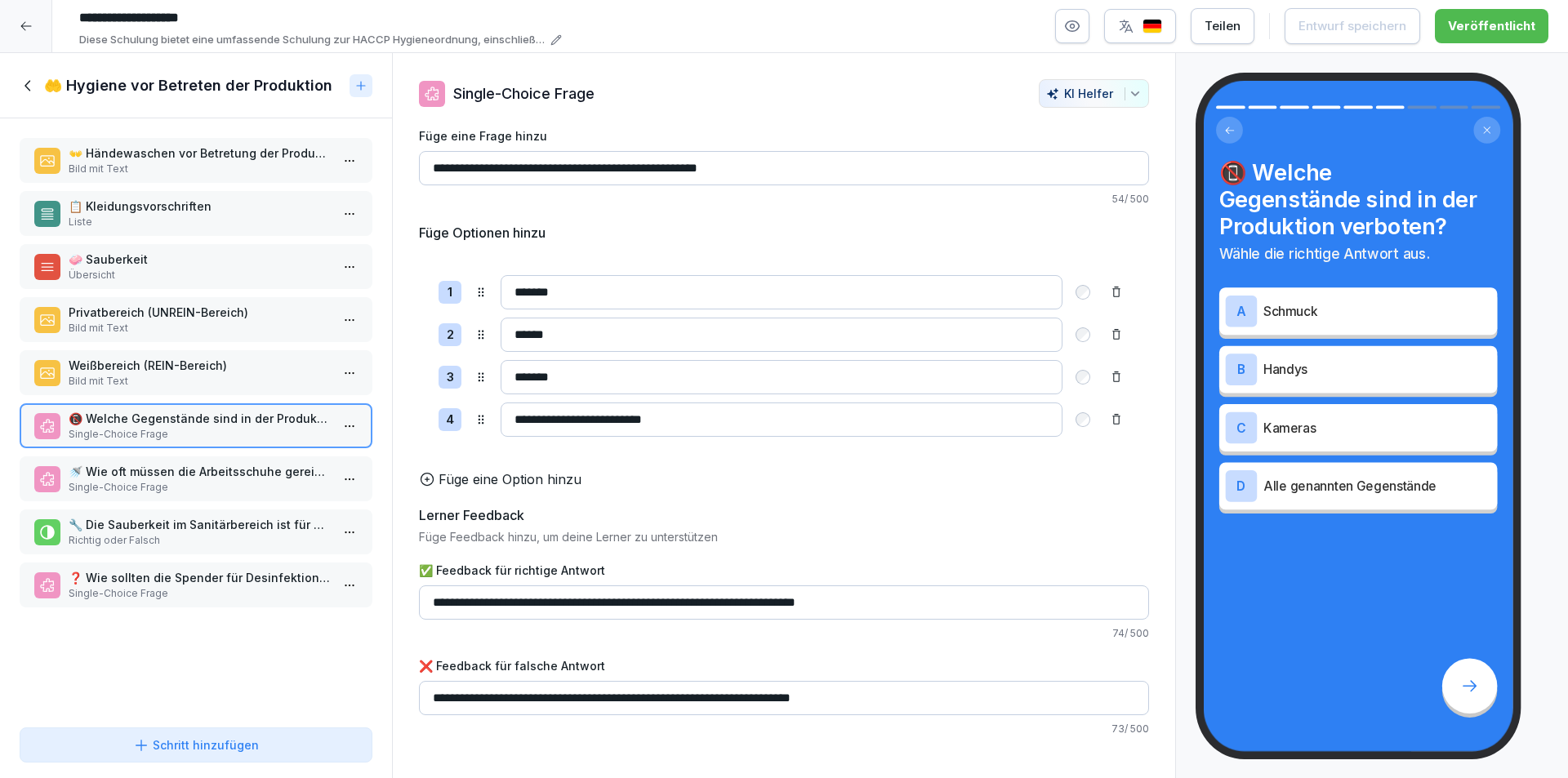
click at [227, 470] on p "🚿 Wie oft müssen die Arbeitsschuhe gereinigt werden?" at bounding box center [199, 472] width 261 height 17
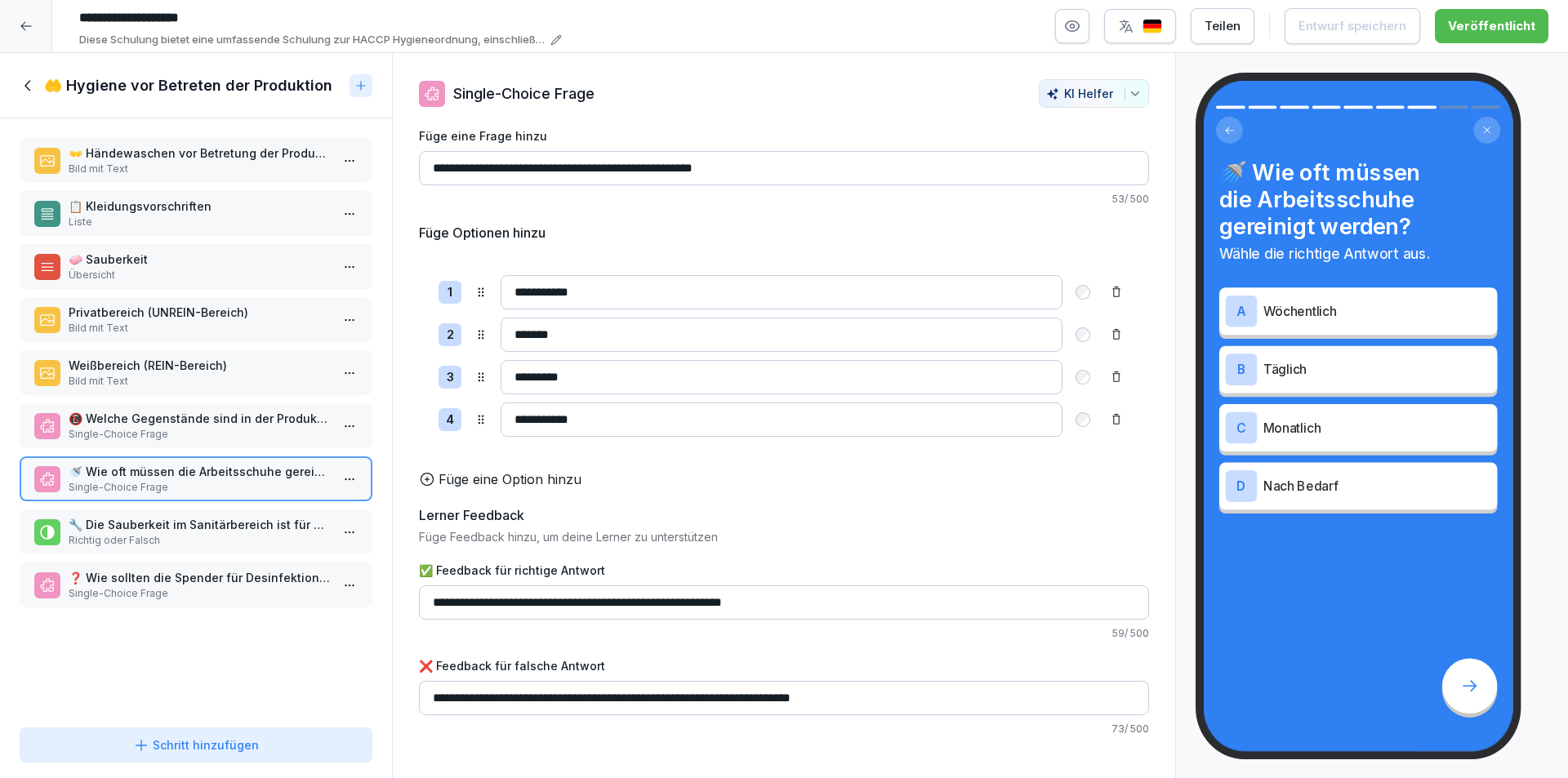
click at [253, 532] on p "🔧 Die Sauberkeit im Sanitärbereich ist für alle Mitarbeiter Pflicht!" at bounding box center [199, 525] width 261 height 17
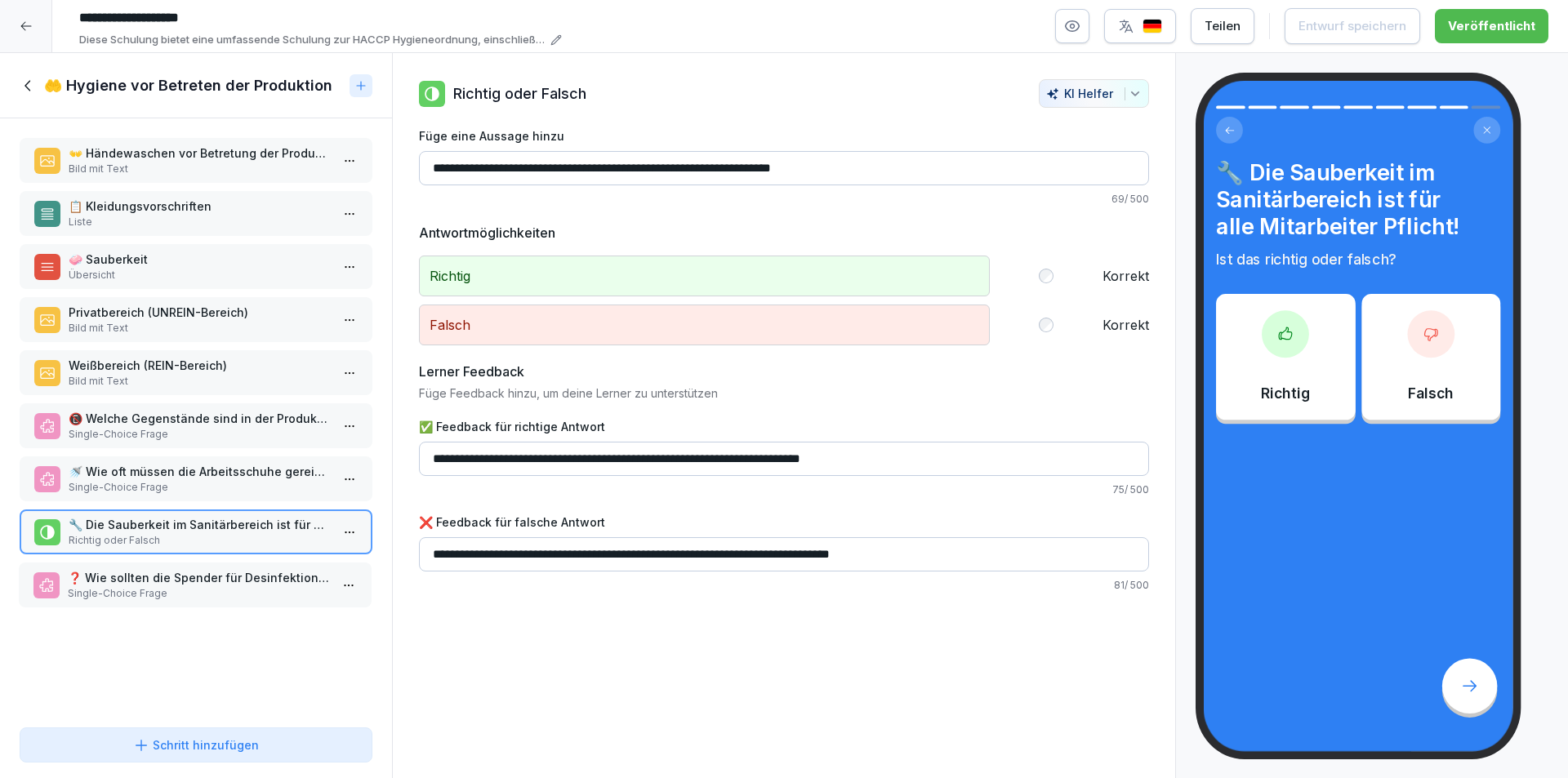
drag, startPoint x: 247, startPoint y: 585, endPoint x: 120, endPoint y: 317, distance: 296.6
click at [246, 585] on p "❓ Wie sollten die Spender für Desinfektionsmittel bedient werden?" at bounding box center [198, 578] width 261 height 17
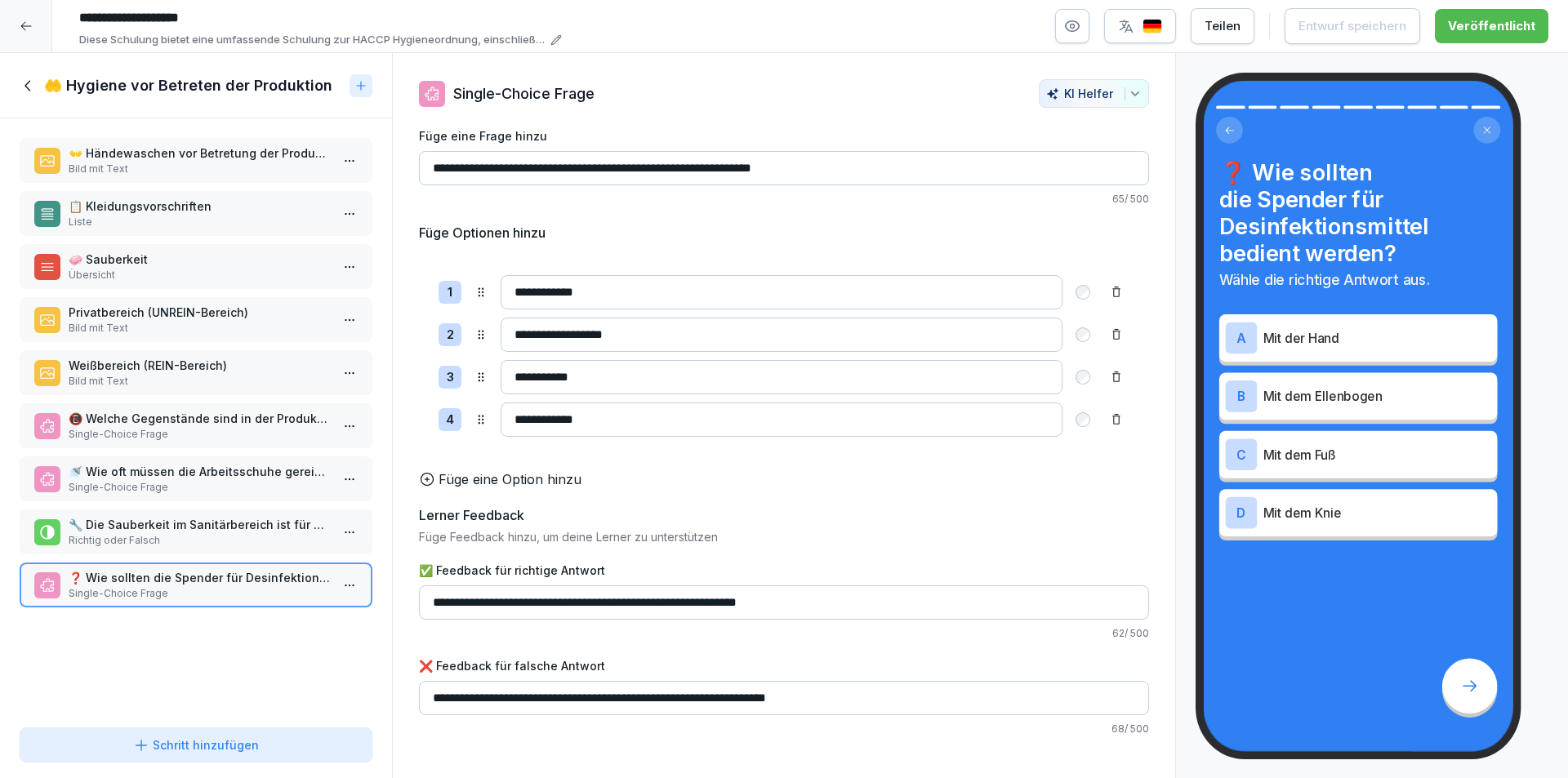
click at [27, 92] on icon at bounding box center [28, 86] width 18 height 18
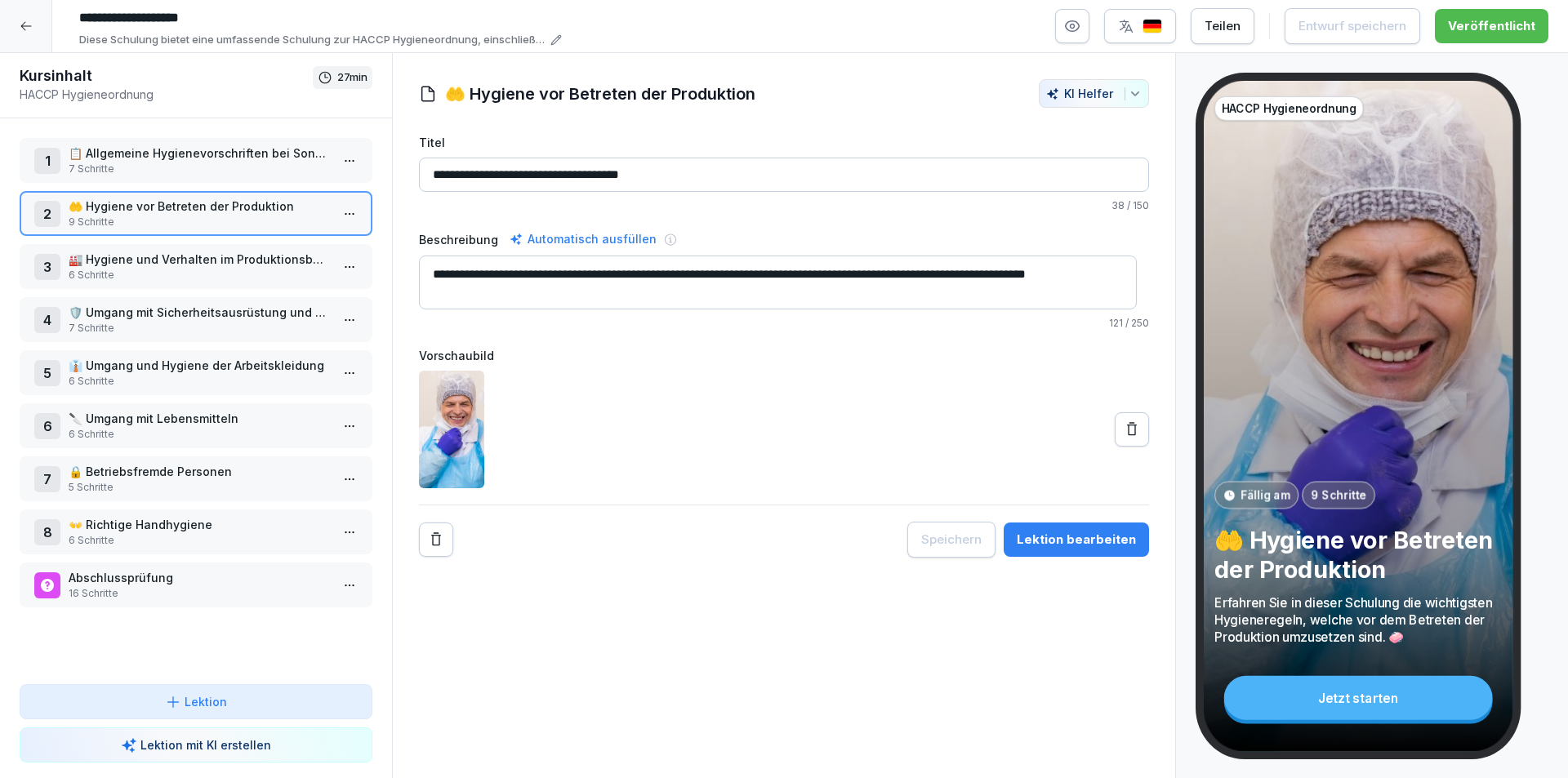
click at [199, 275] on p "6 Schritte" at bounding box center [199, 275] width 261 height 15
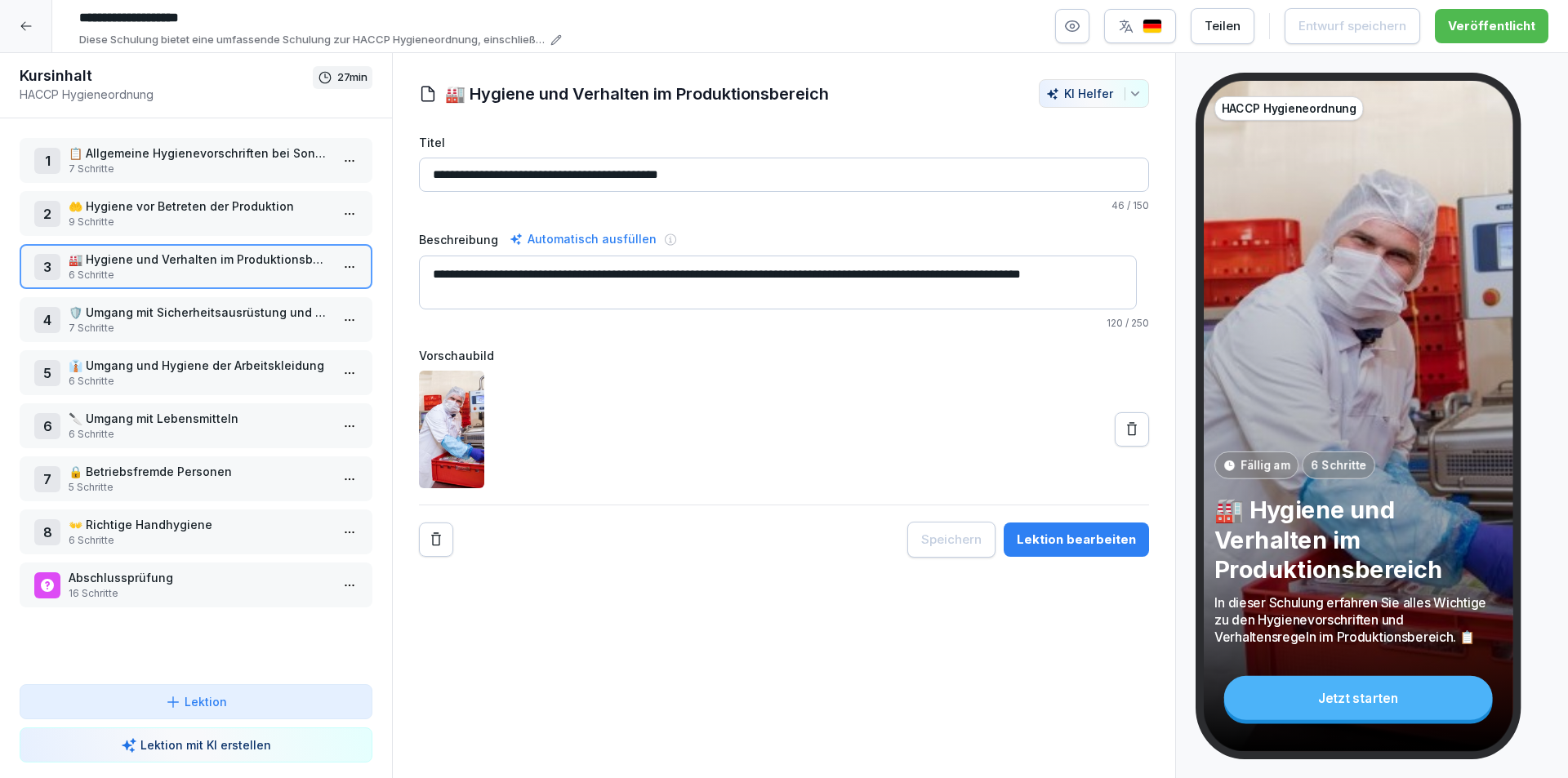
click at [274, 427] on p "6 Schritte" at bounding box center [199, 434] width 261 height 15
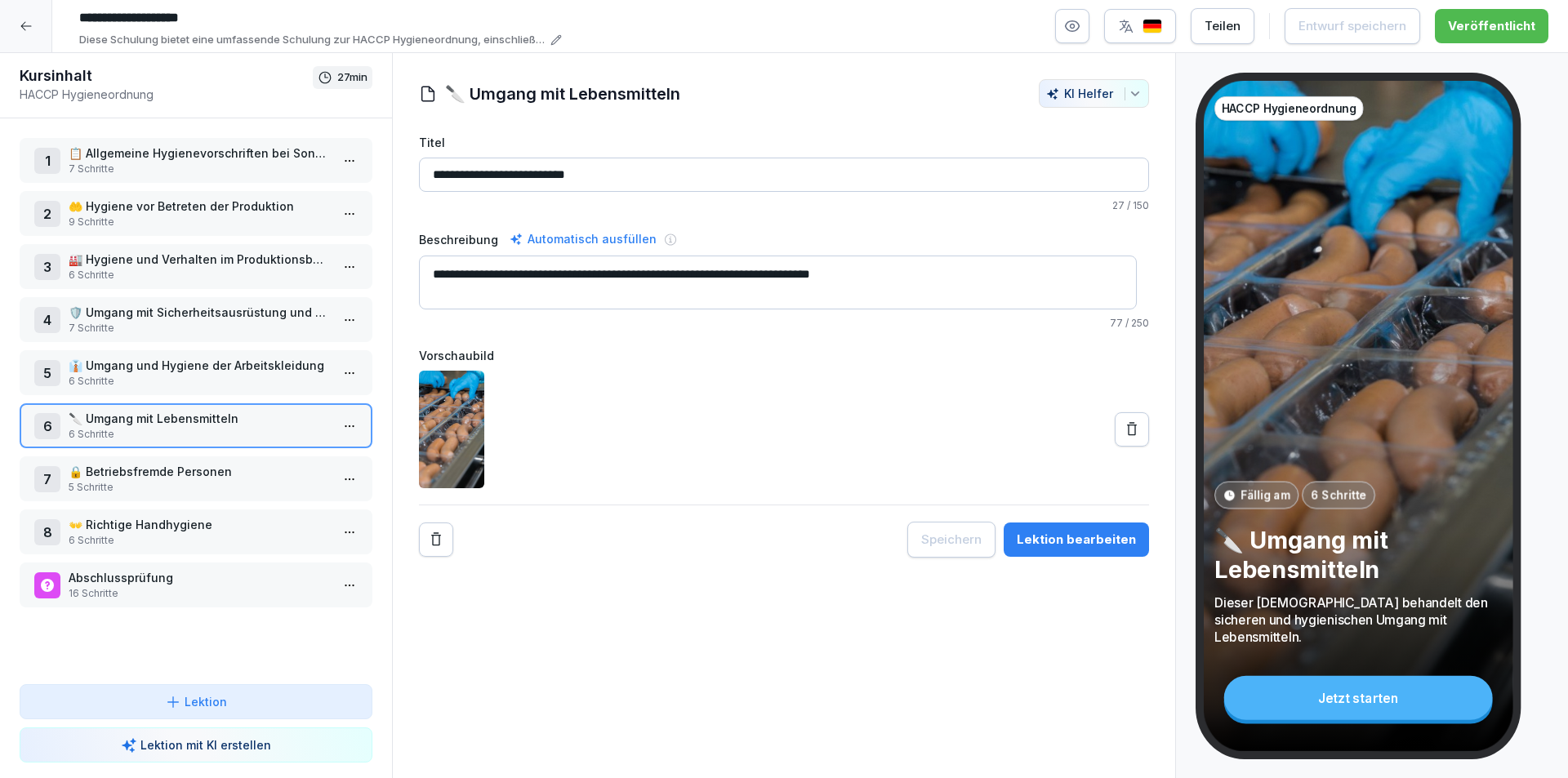
click at [336, 424] on html "**********" at bounding box center [784, 389] width 1568 height 778
click at [296, 464] on div "Schritte bearbeiten" at bounding box center [276, 459] width 125 height 17
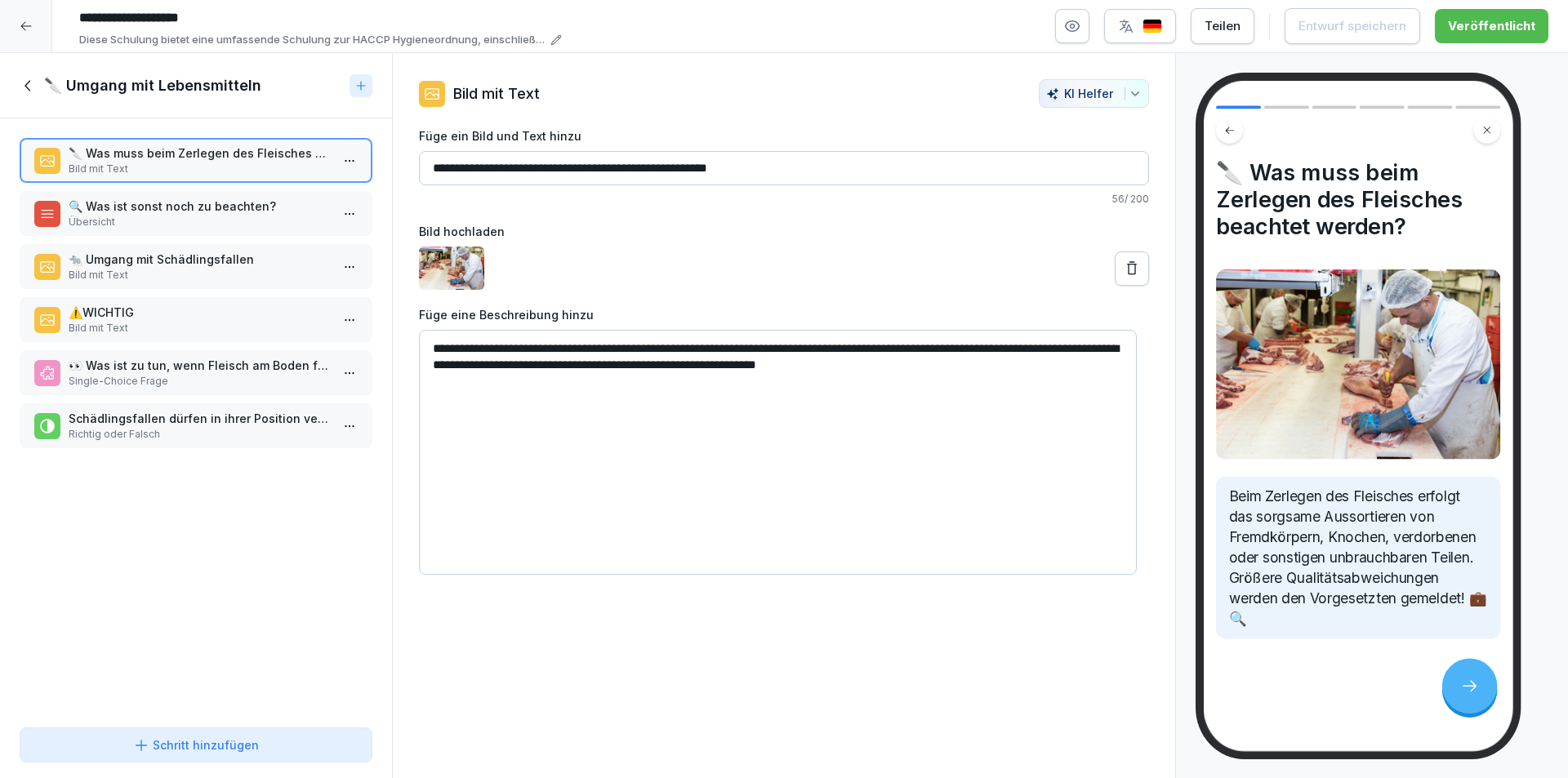
click at [335, 161] on html "**********" at bounding box center [784, 389] width 1568 height 778
click at [246, 199] on p "🔍 Was ist sonst noch zu beachten?" at bounding box center [199, 206] width 261 height 17
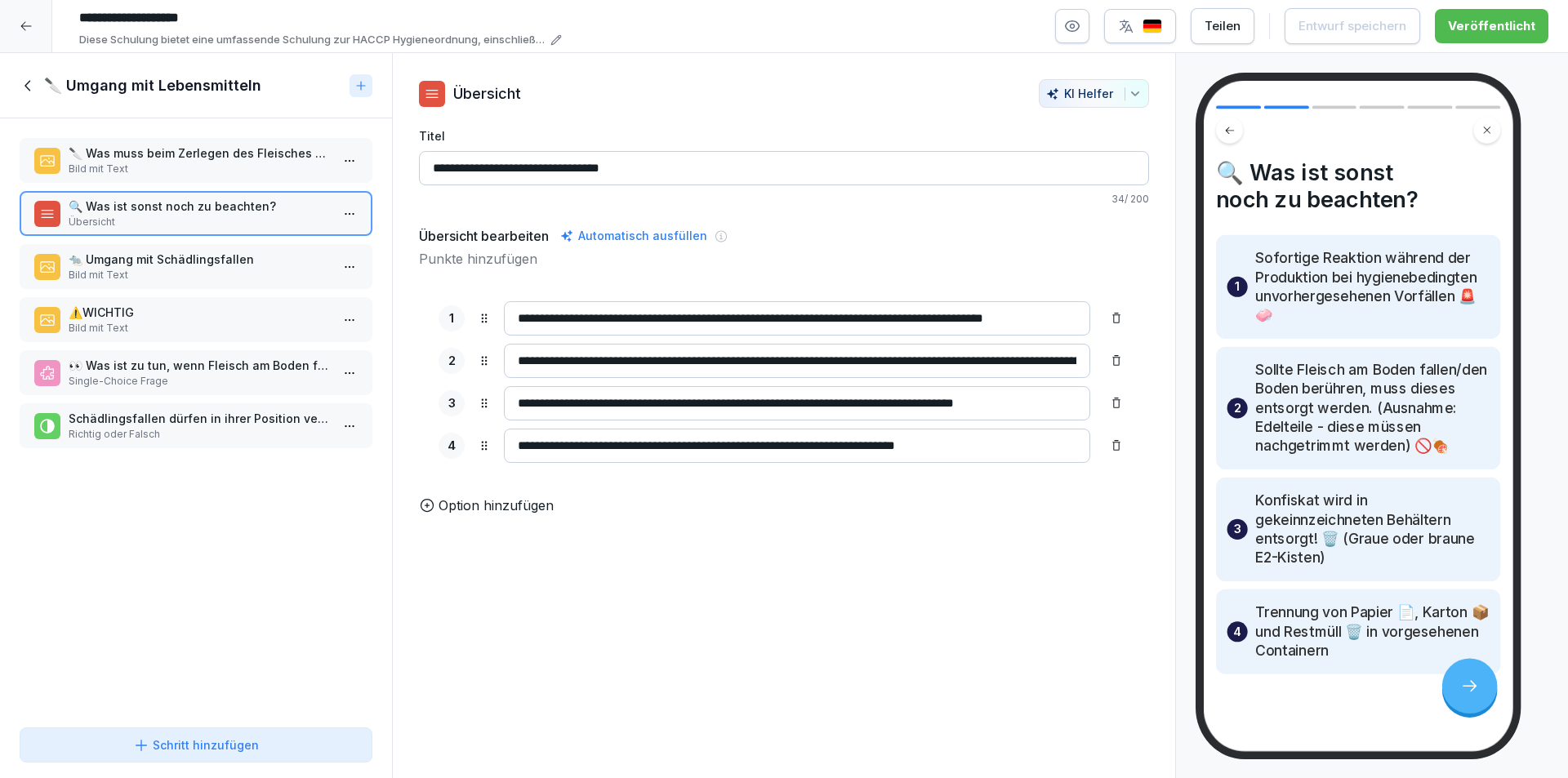
click at [238, 275] on p "Bild mit Text" at bounding box center [199, 275] width 261 height 15
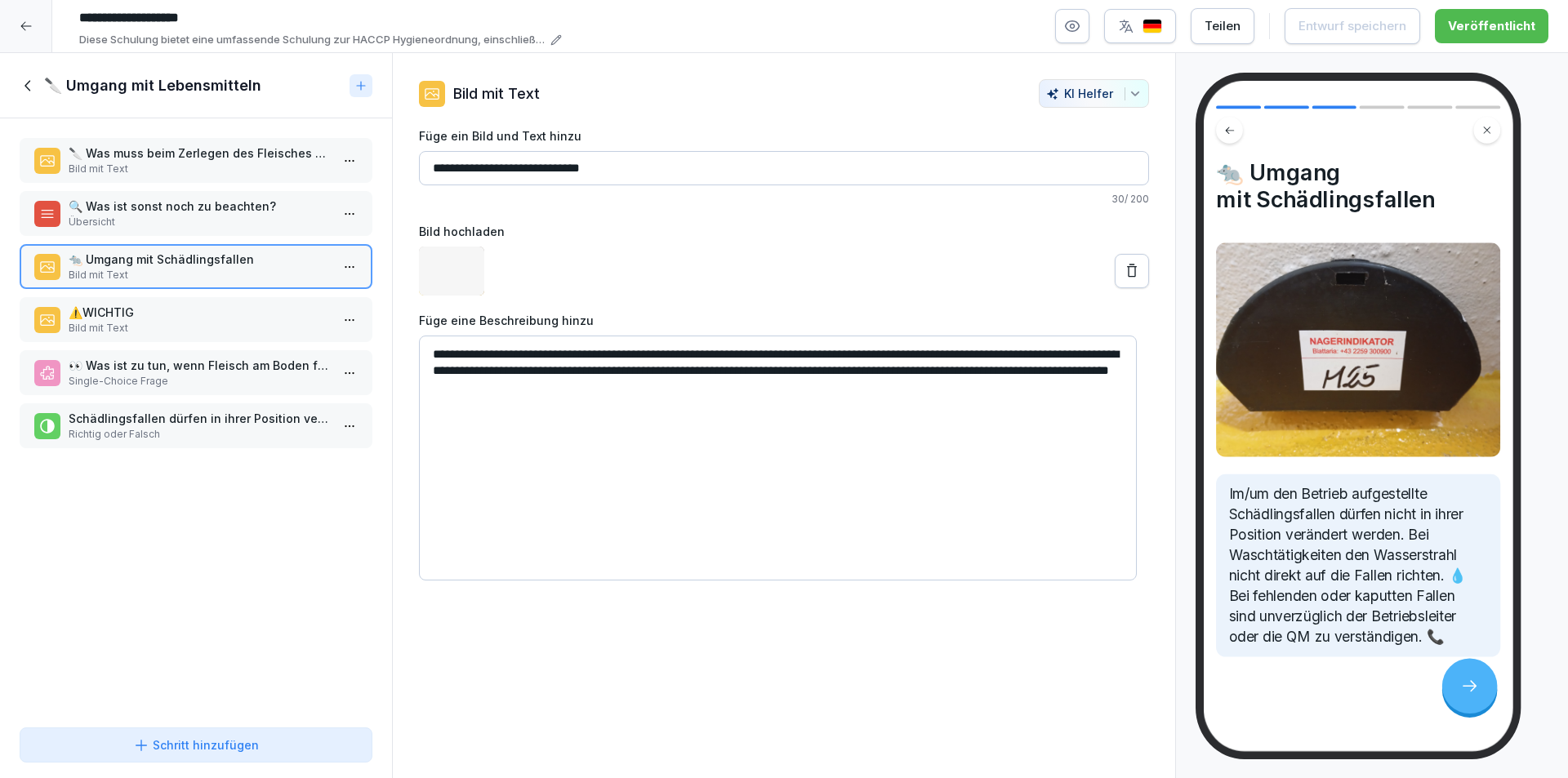
click at [236, 310] on p "⚠️WICHTIG" at bounding box center [199, 312] width 261 height 17
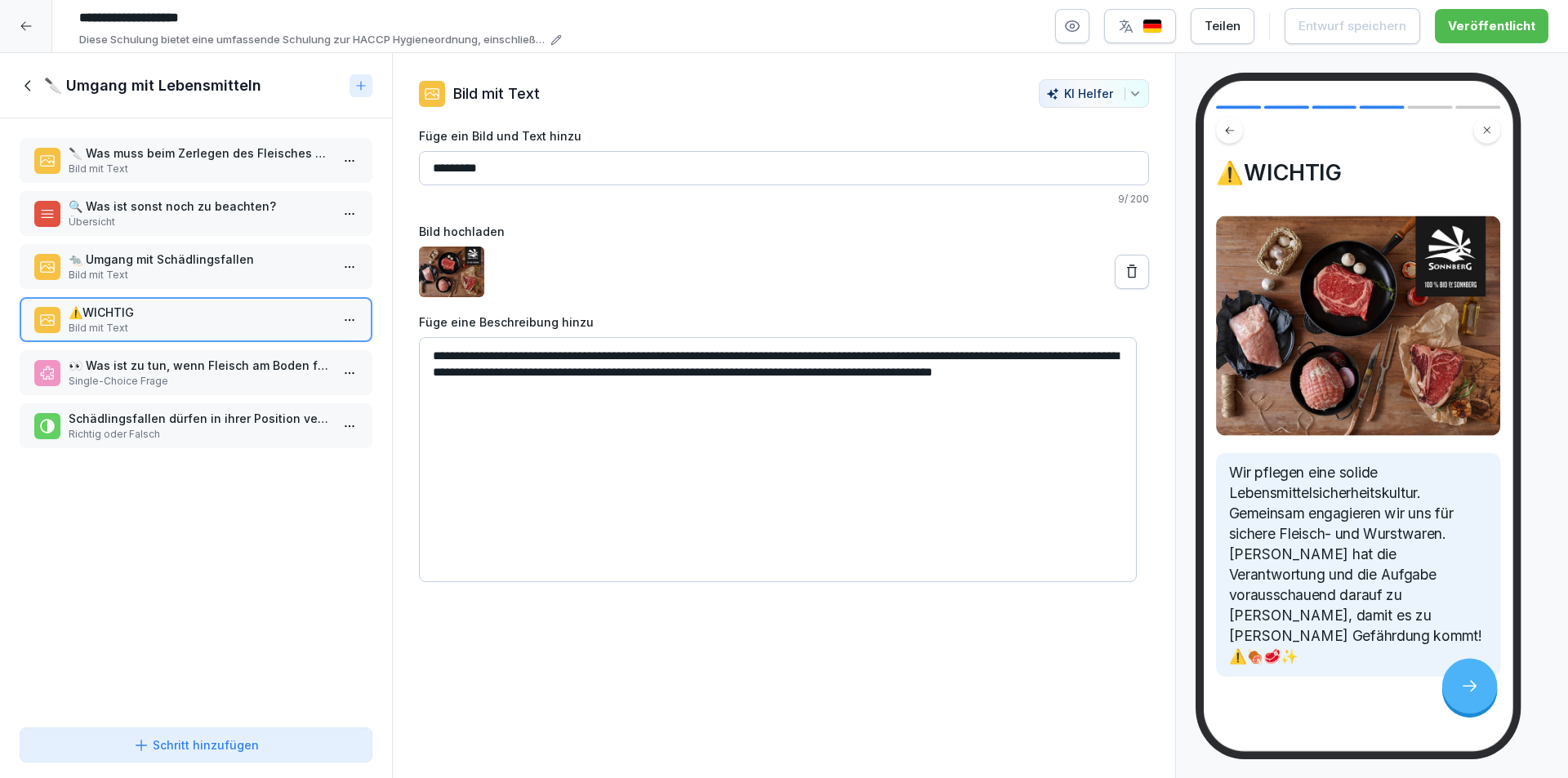
click at [222, 376] on p "Single-Choice Frage" at bounding box center [199, 381] width 261 height 15
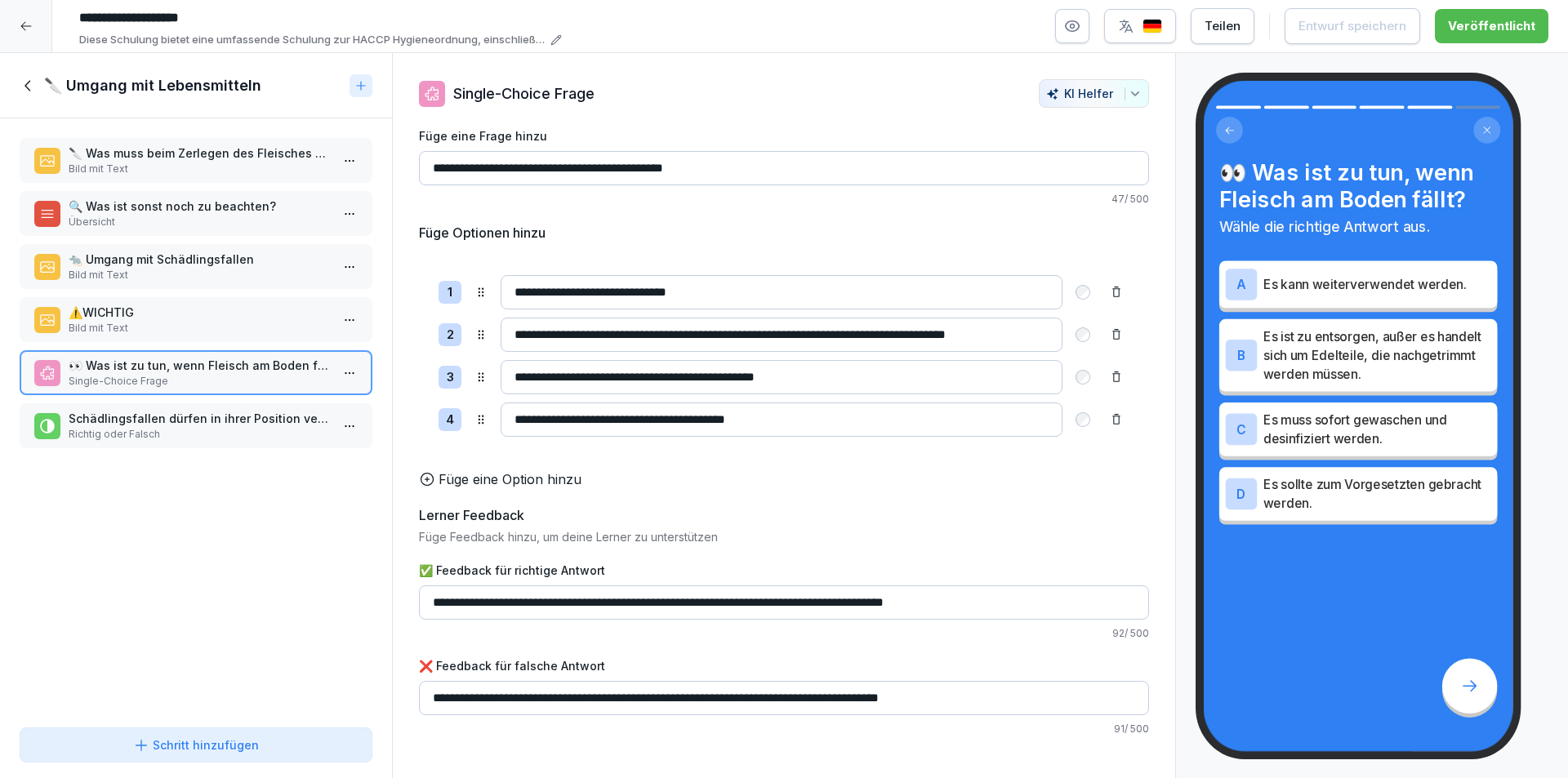
click at [218, 420] on p "Schädlingsfallen dürfen in ihrer Position verändert werden!" at bounding box center [199, 419] width 261 height 17
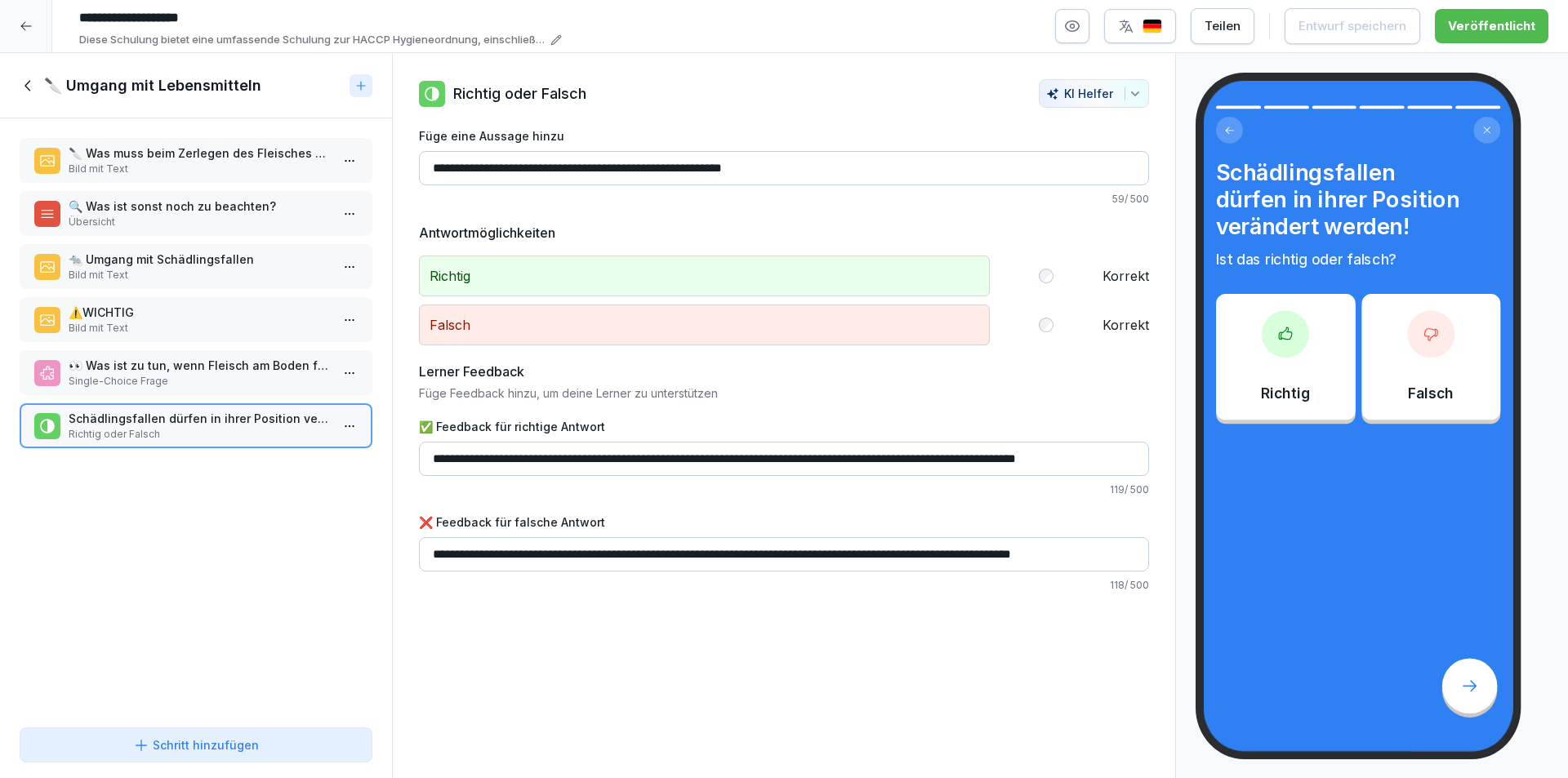
click at [32, 81] on icon at bounding box center [28, 86] width 18 height 18
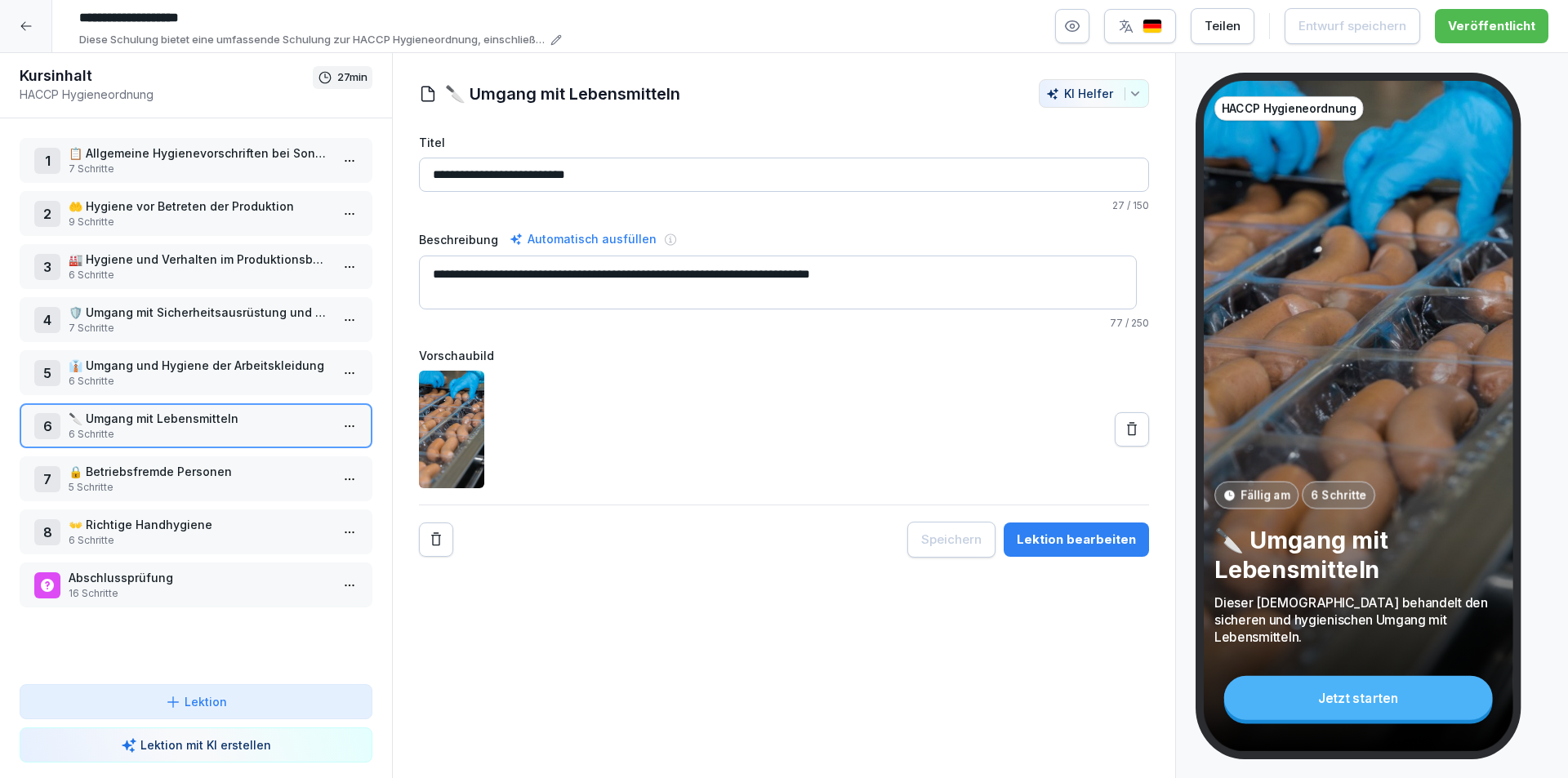
click at [27, 28] on icon at bounding box center [26, 26] width 13 height 13
click at [27, 27] on html "**********" at bounding box center [784, 389] width 1568 height 778
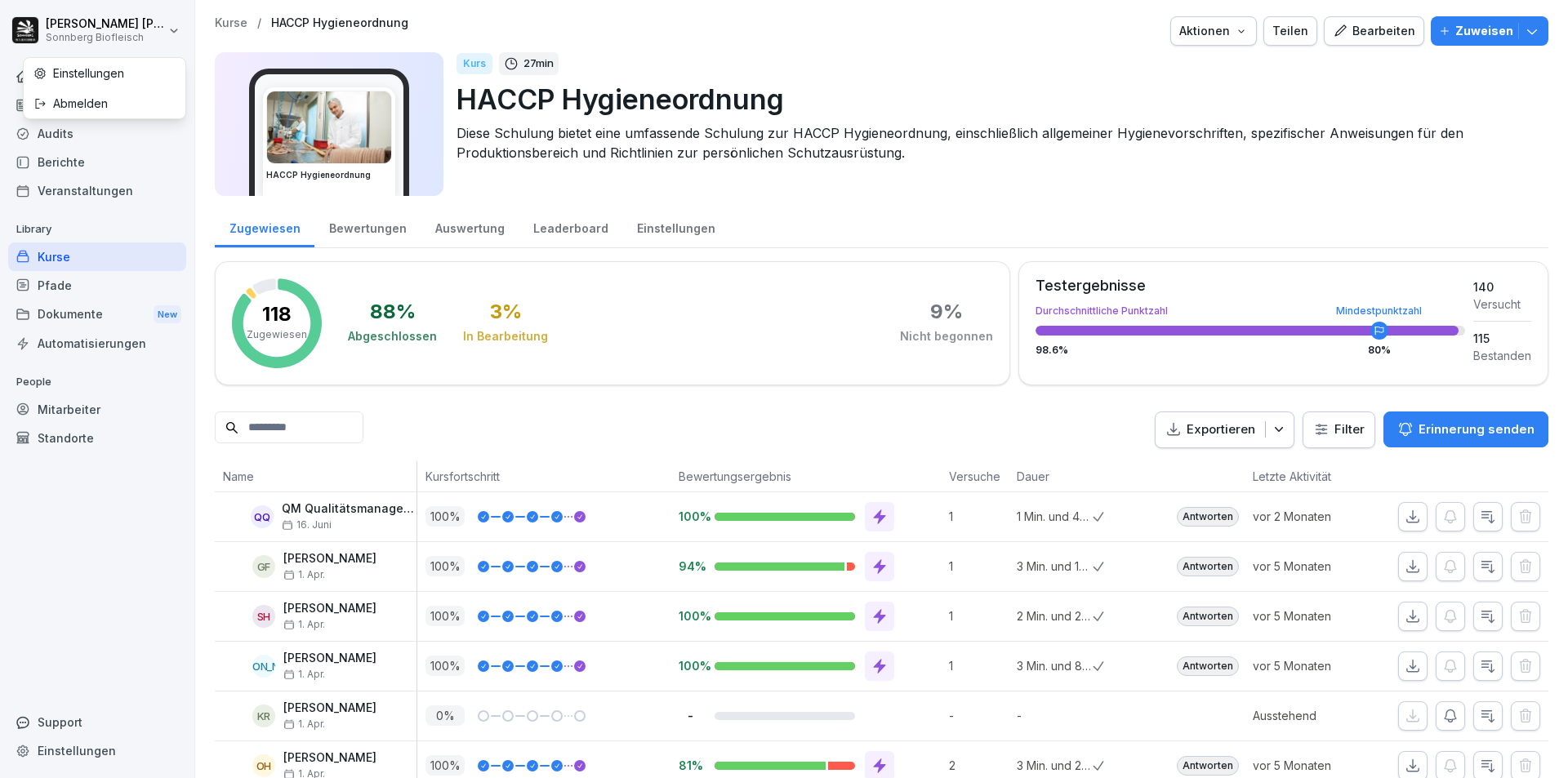
click at [64, 261] on html "Paul Jungmann Sonnberg Biofleisch Home News Audits Berichte Veranstaltungen Lib…" at bounding box center [784, 389] width 1568 height 778
click at [56, 254] on div "Kurse" at bounding box center [98, 256] width 178 height 28
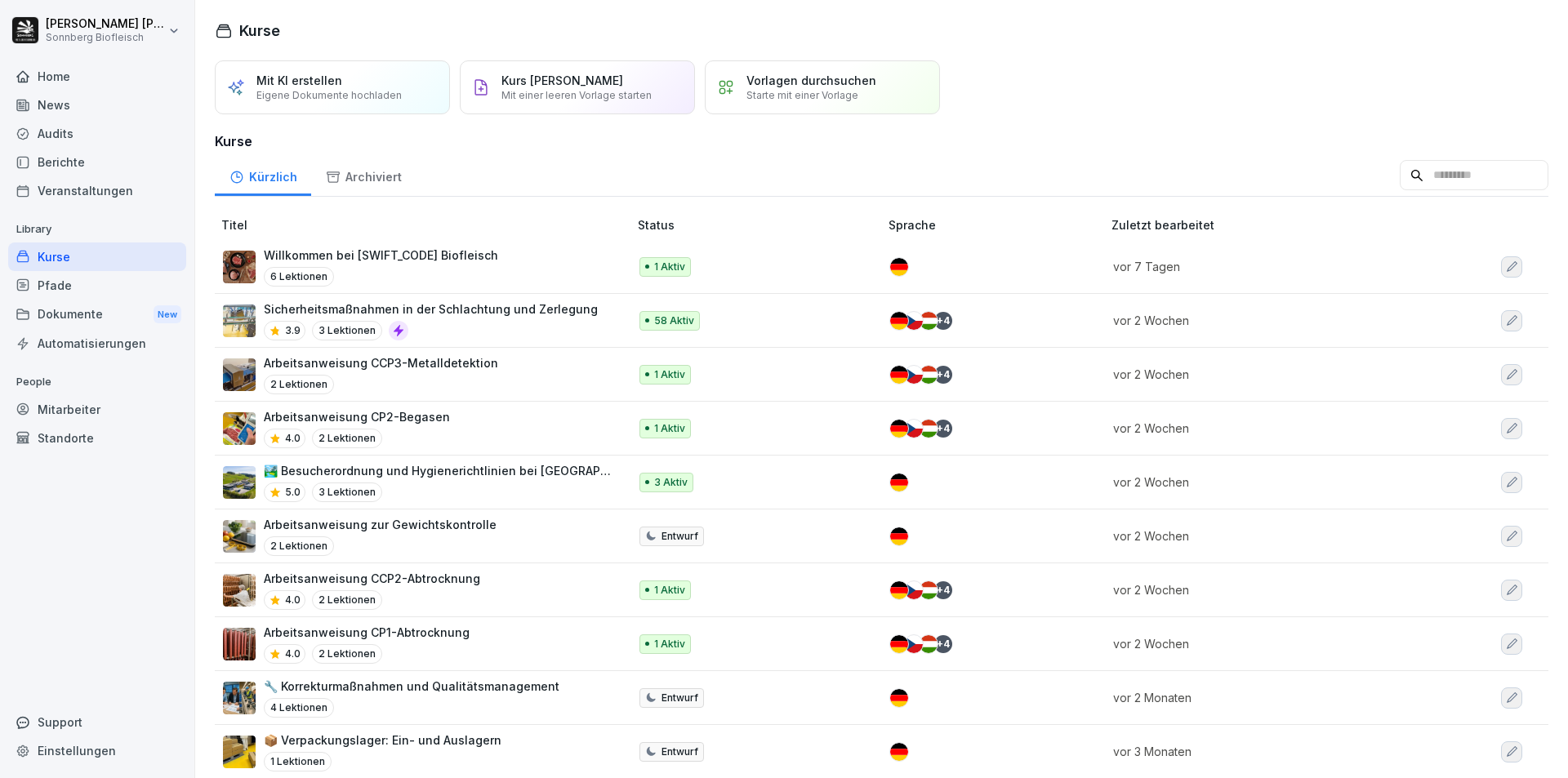
click at [460, 320] on div "Sicherheitsmaßnahmen in der Schlachtung und Zerlegung 3.9 3 Lektionen" at bounding box center [431, 320] width 334 height 40
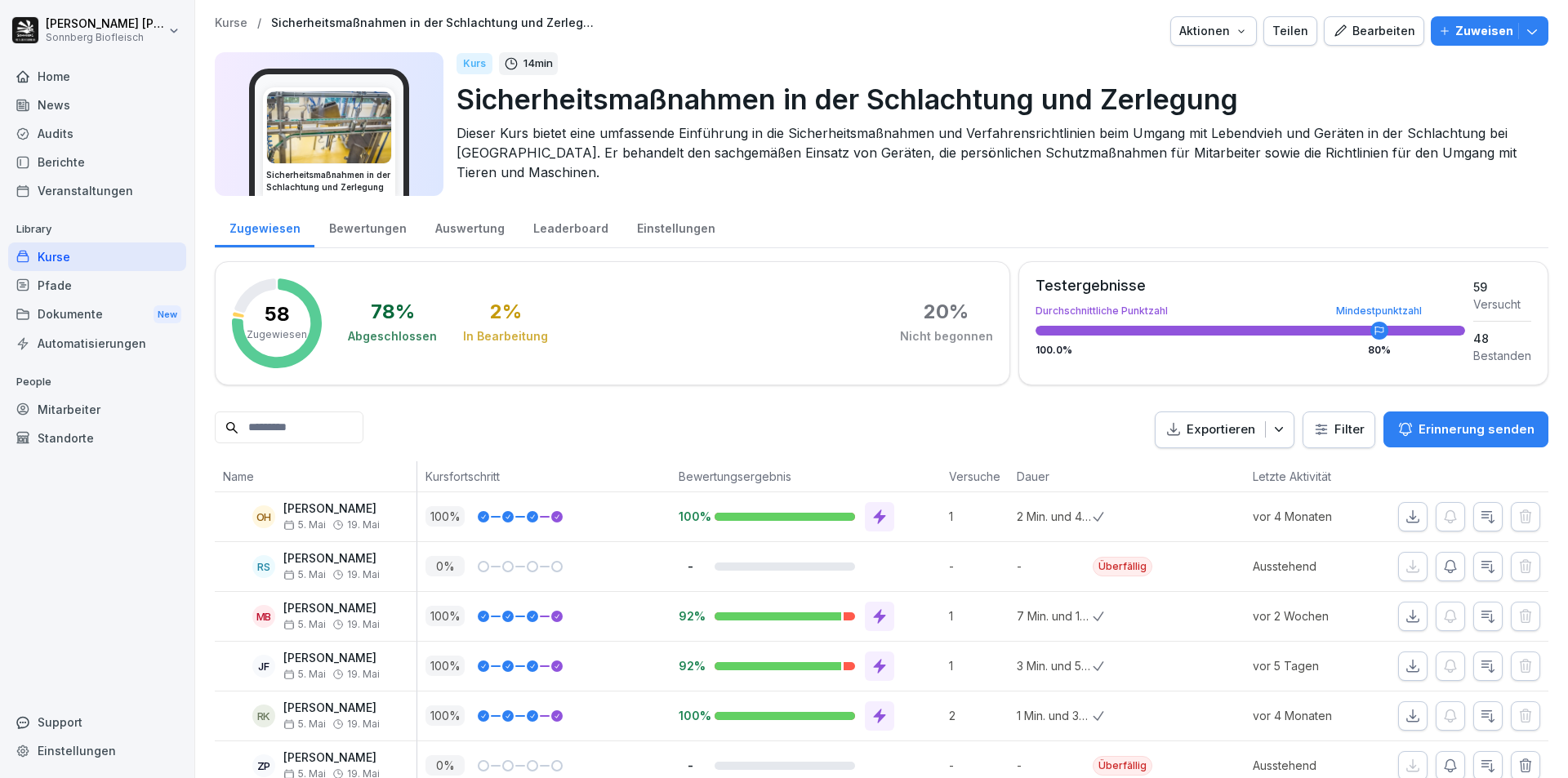
click at [1379, 31] on div "Bearbeiten" at bounding box center [1374, 31] width 82 height 18
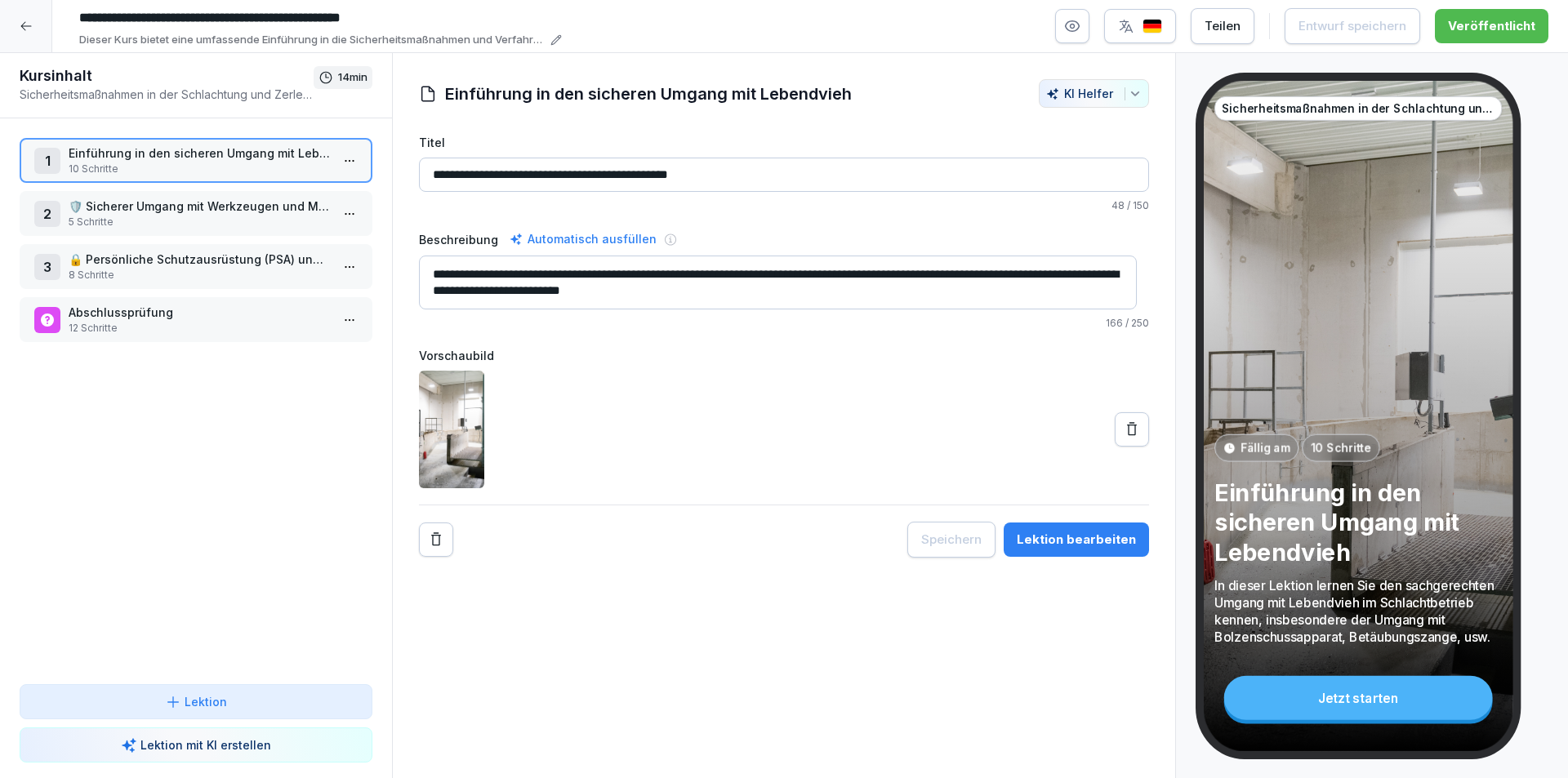
click at [21, 21] on icon at bounding box center [26, 26] width 13 height 13
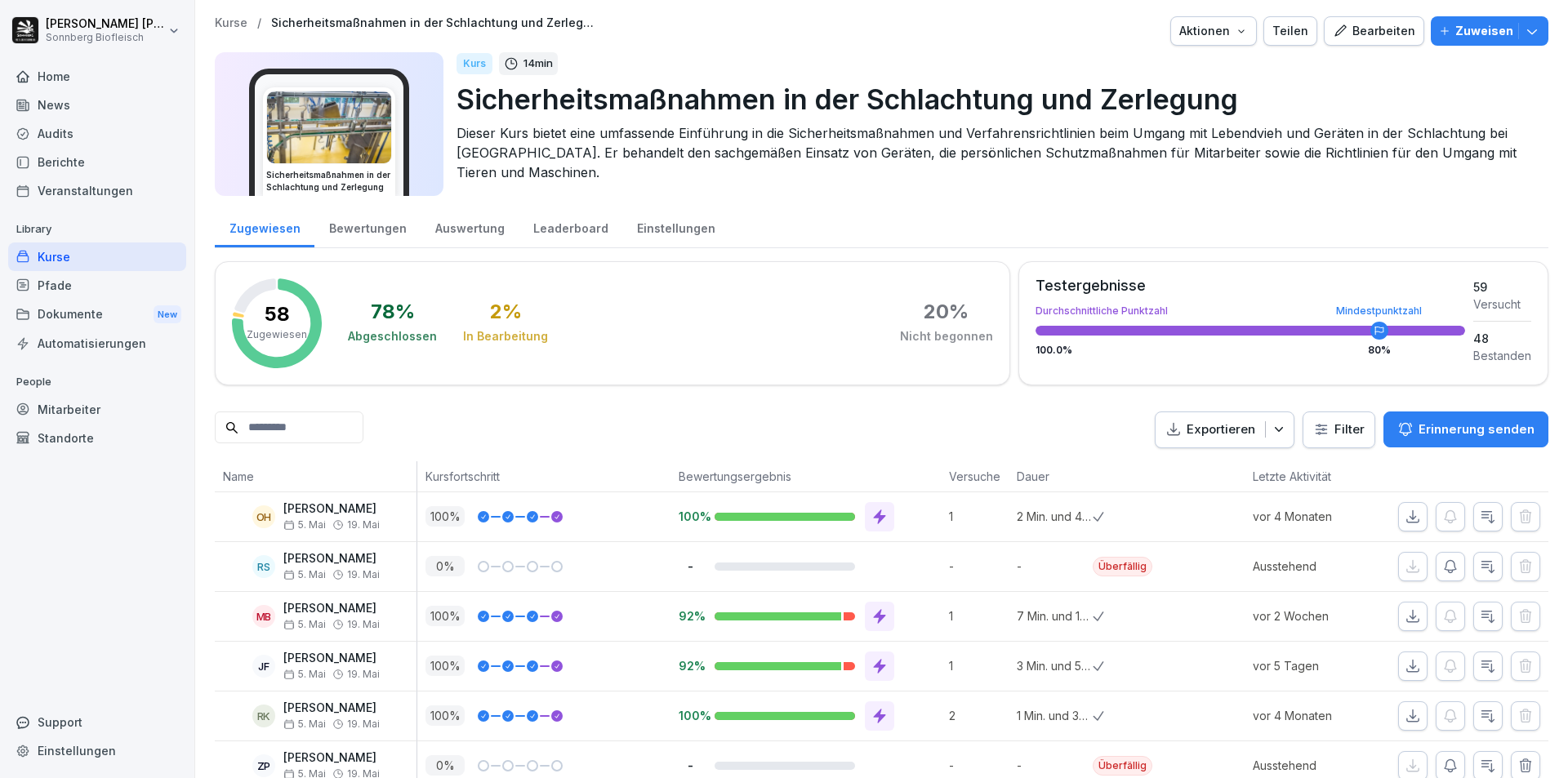
click at [98, 262] on div "Kurse" at bounding box center [98, 256] width 178 height 28
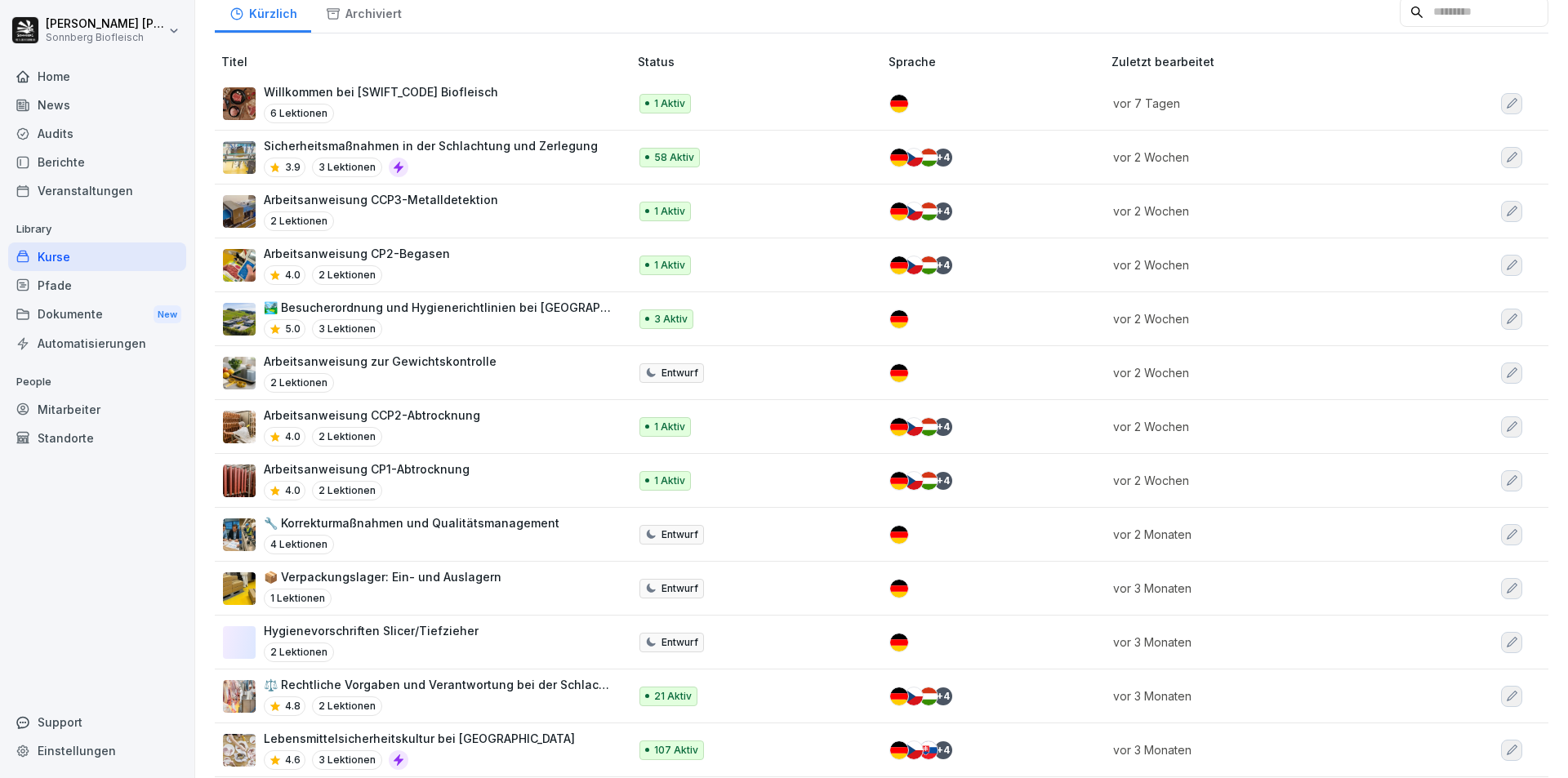
scroll to position [245, 0]
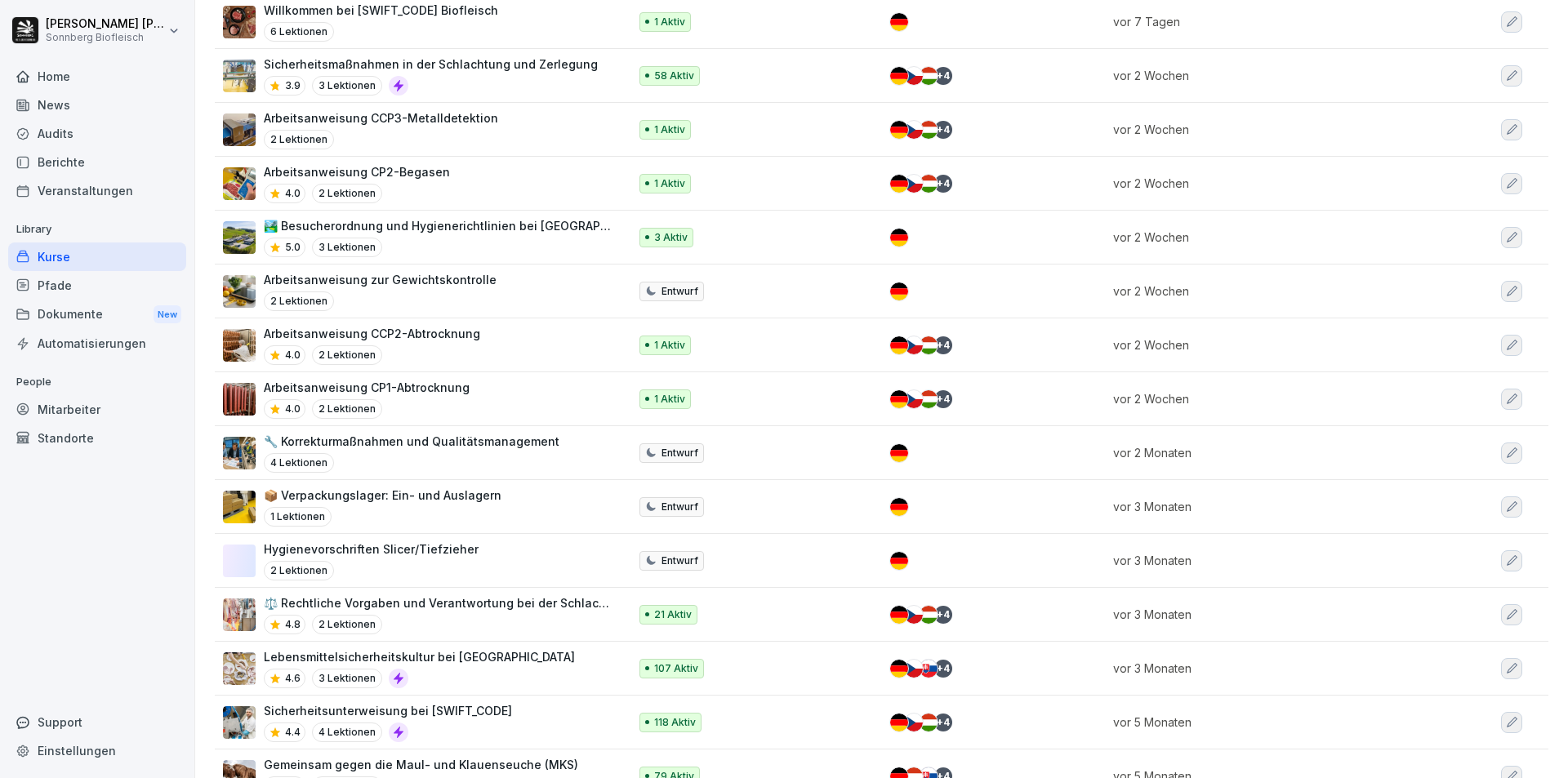
click at [552, 614] on div "⚖️ Rechtliche Vorgaben und Verantwortung bei der Schlachtung 4.8 2 Lektionen" at bounding box center [437, 614] width 347 height 40
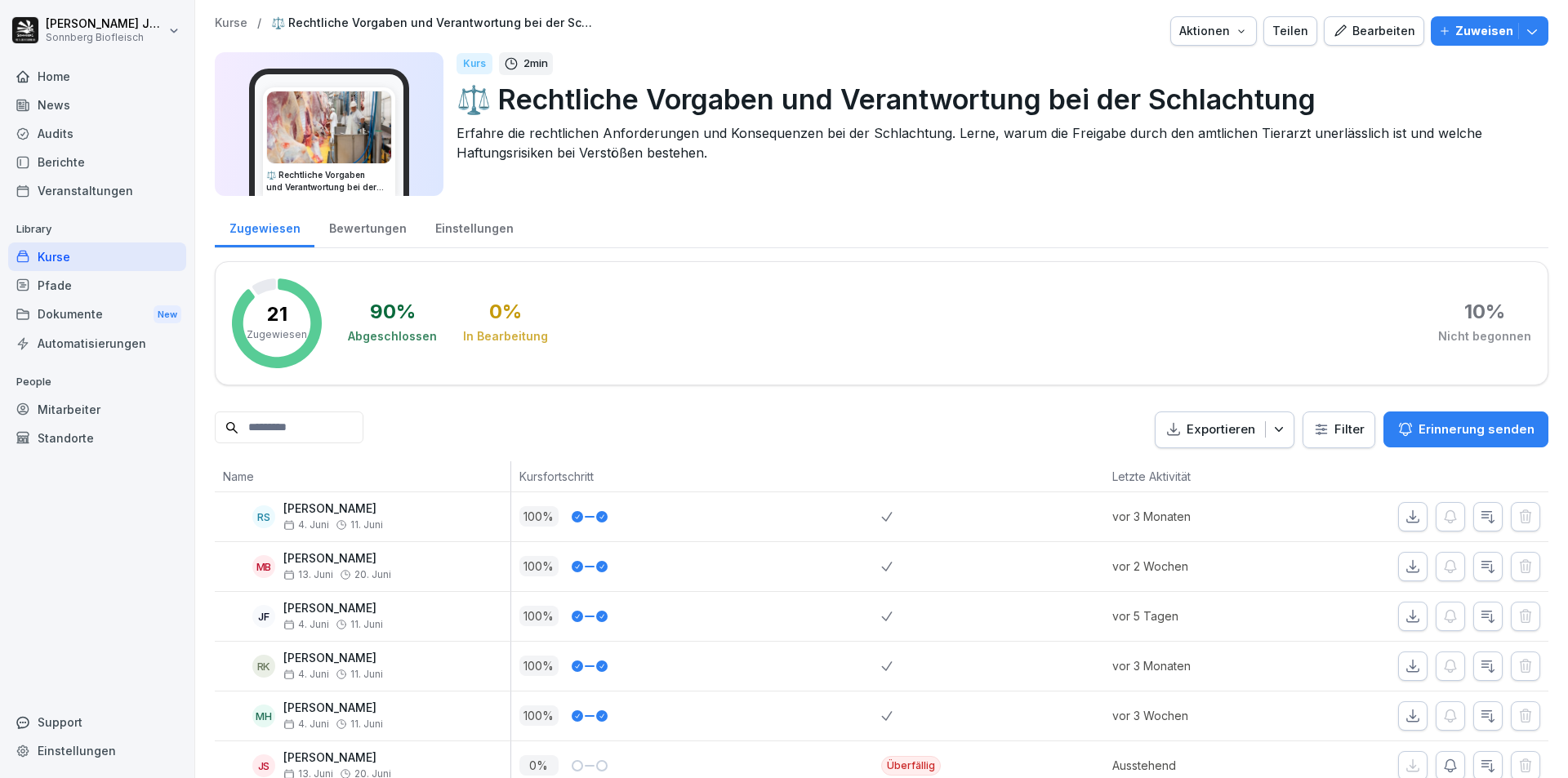
click at [1381, 27] on div "Bearbeiten" at bounding box center [1374, 31] width 82 height 18
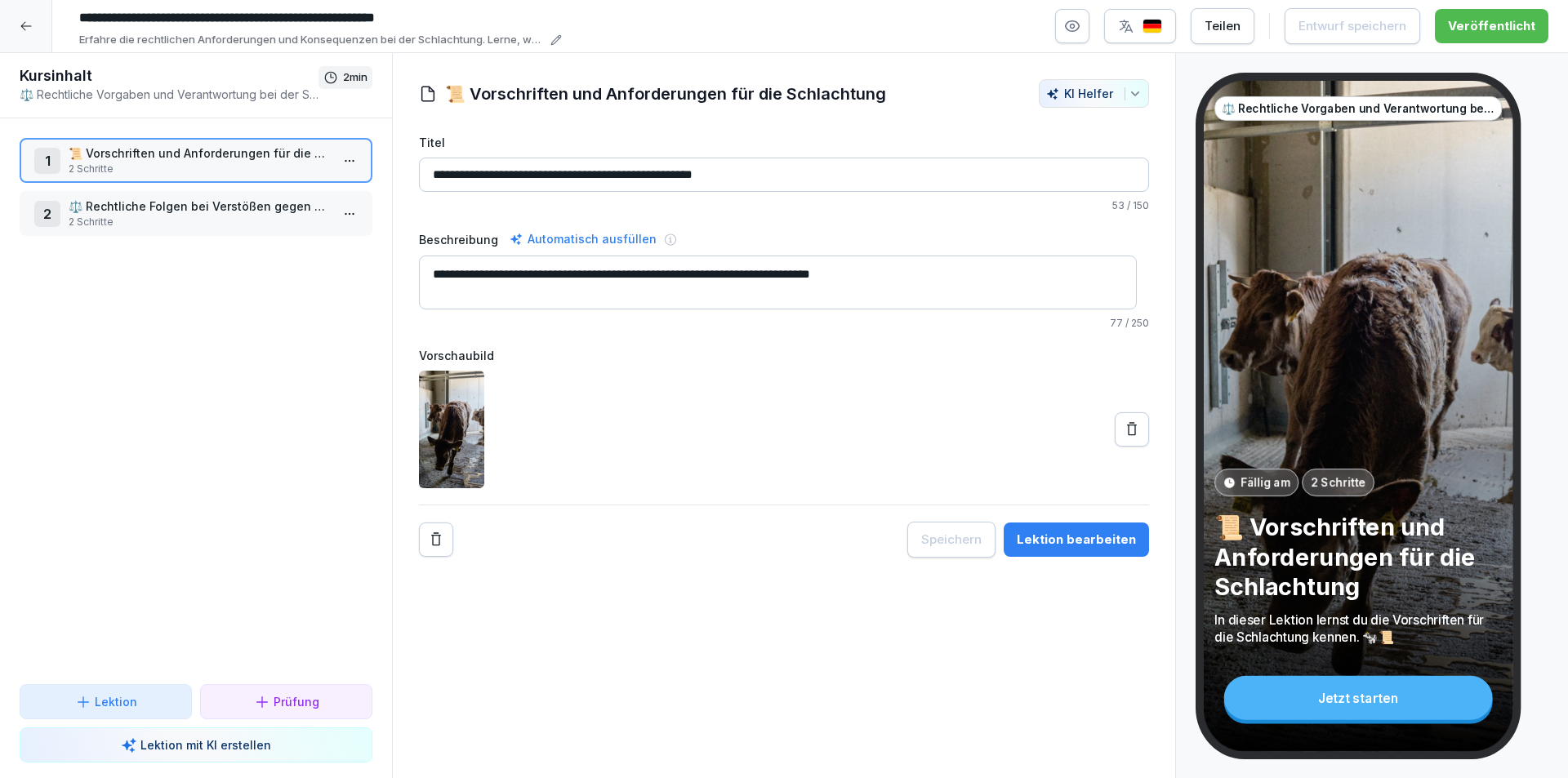
click at [336, 157] on html "**********" at bounding box center [784, 389] width 1568 height 778
click at [312, 190] on div "Schritte bearbeiten" at bounding box center [276, 193] width 125 height 17
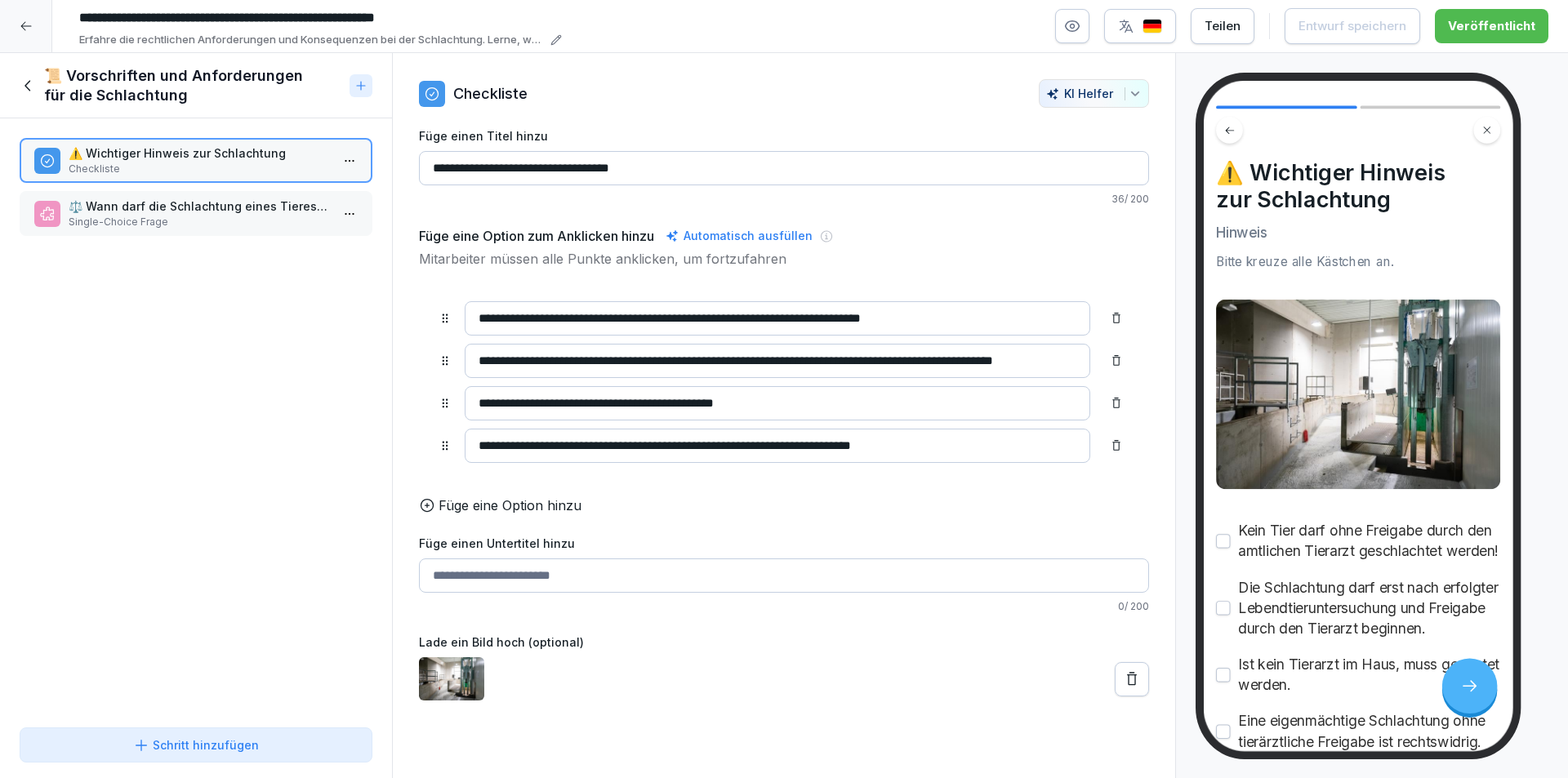
click at [301, 206] on p "⚖️ Wann darf die Schlachtung eines Tieres beginnen?" at bounding box center [199, 206] width 261 height 17
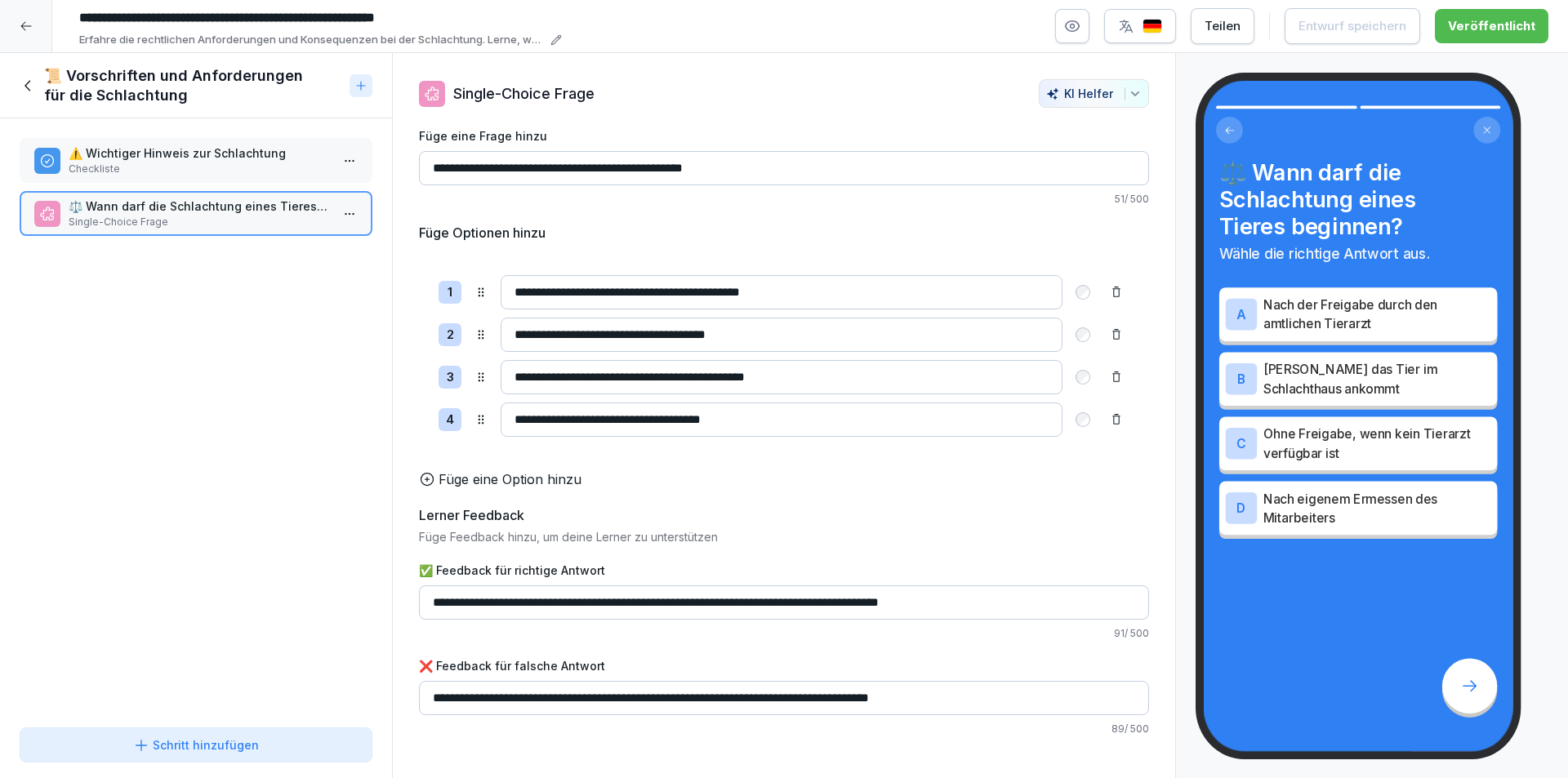
click at [319, 153] on div "⚠️ Wichtiger Hinweis zur Schlachtung Checkliste" at bounding box center [196, 160] width 324 height 32
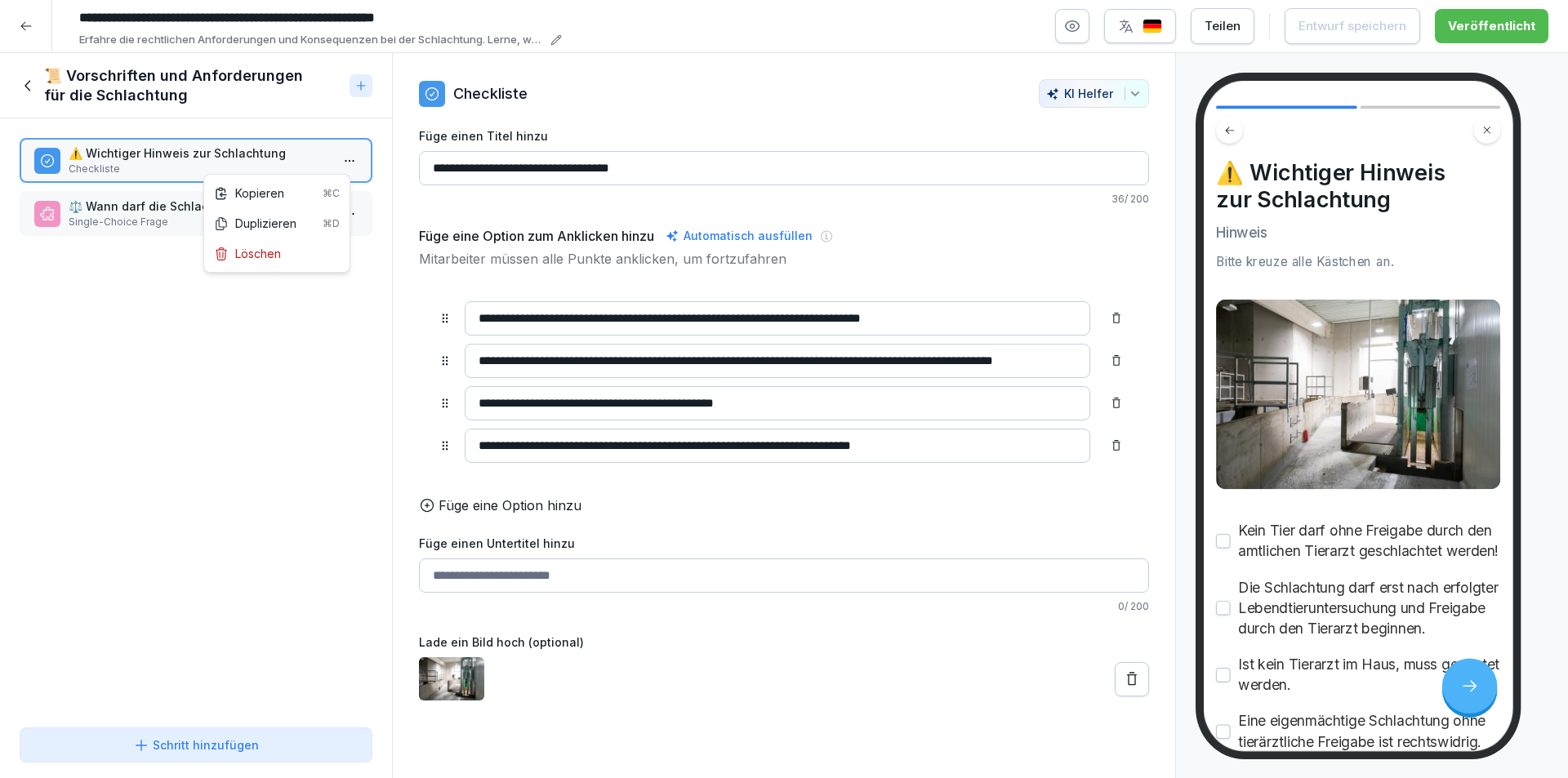
click at [339, 157] on html "**********" at bounding box center [784, 389] width 1568 height 778
click at [258, 206] on p "⚖️ Wann darf die Schlachtung eines Tieres beginnen?" at bounding box center [199, 206] width 261 height 17
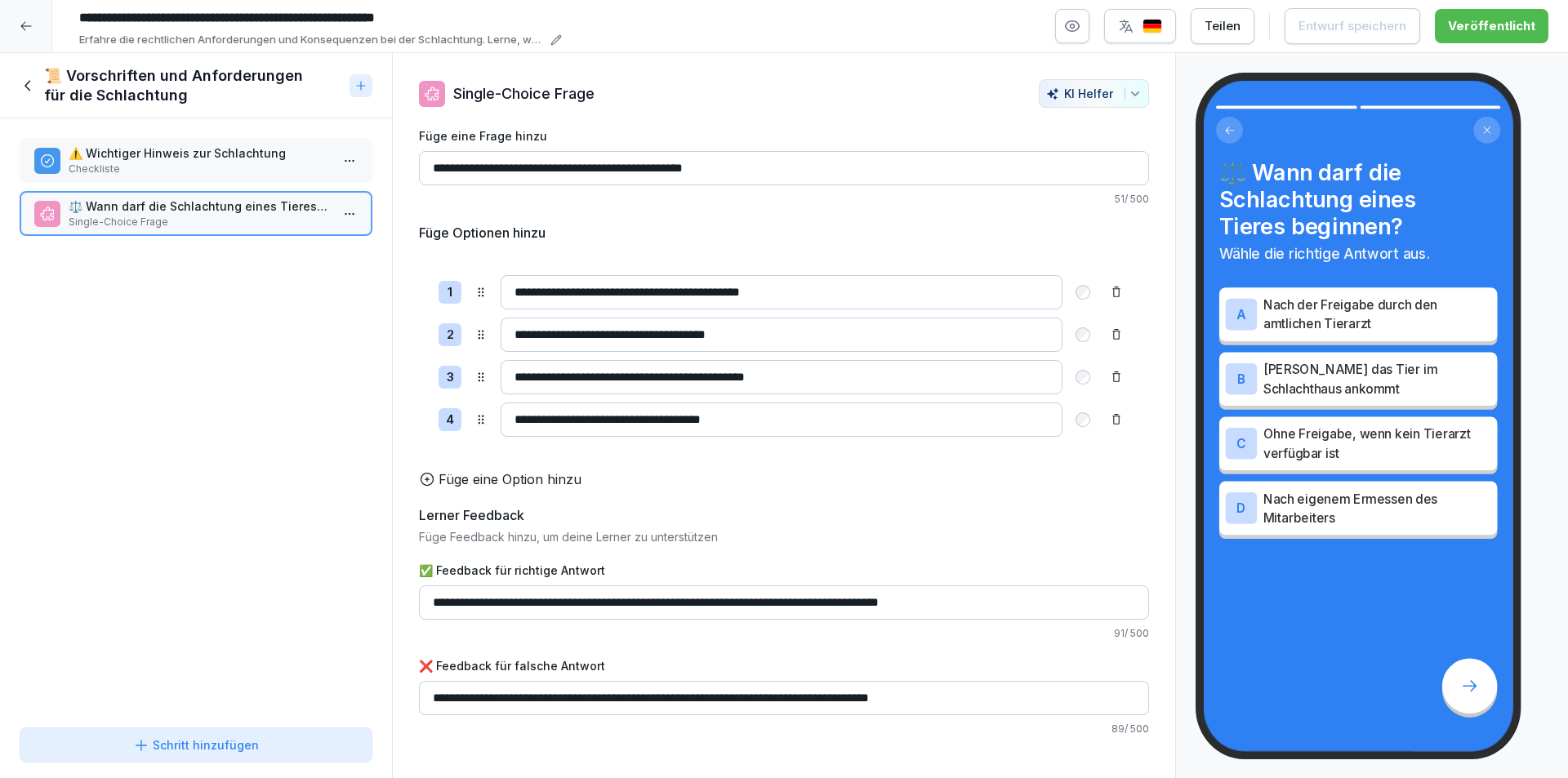
click at [18, 26] on div at bounding box center [26, 26] width 52 height 52
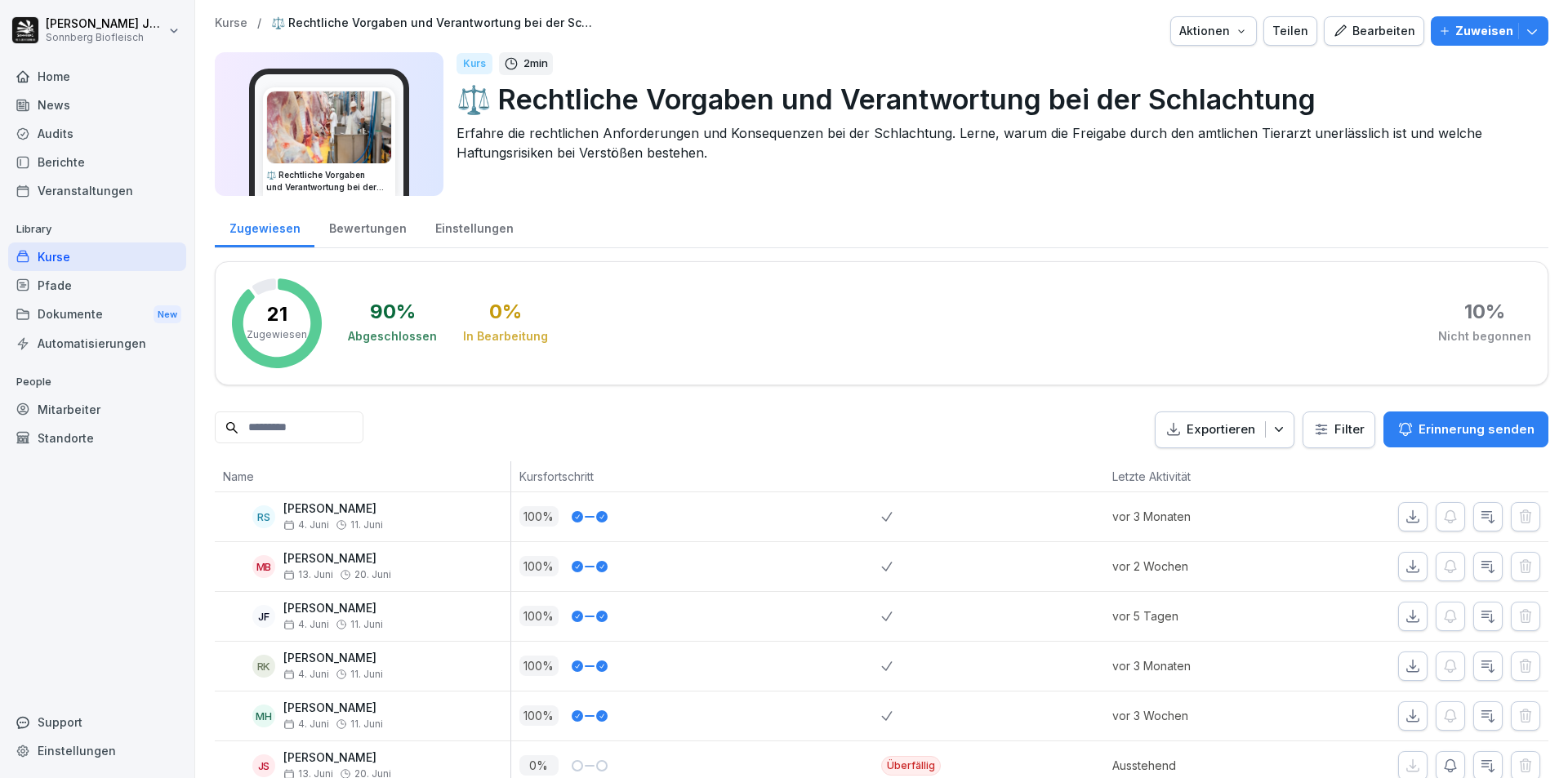
click at [103, 258] on div "Kurse" at bounding box center [98, 256] width 178 height 28
